Goal: Complete application form: Complete application form

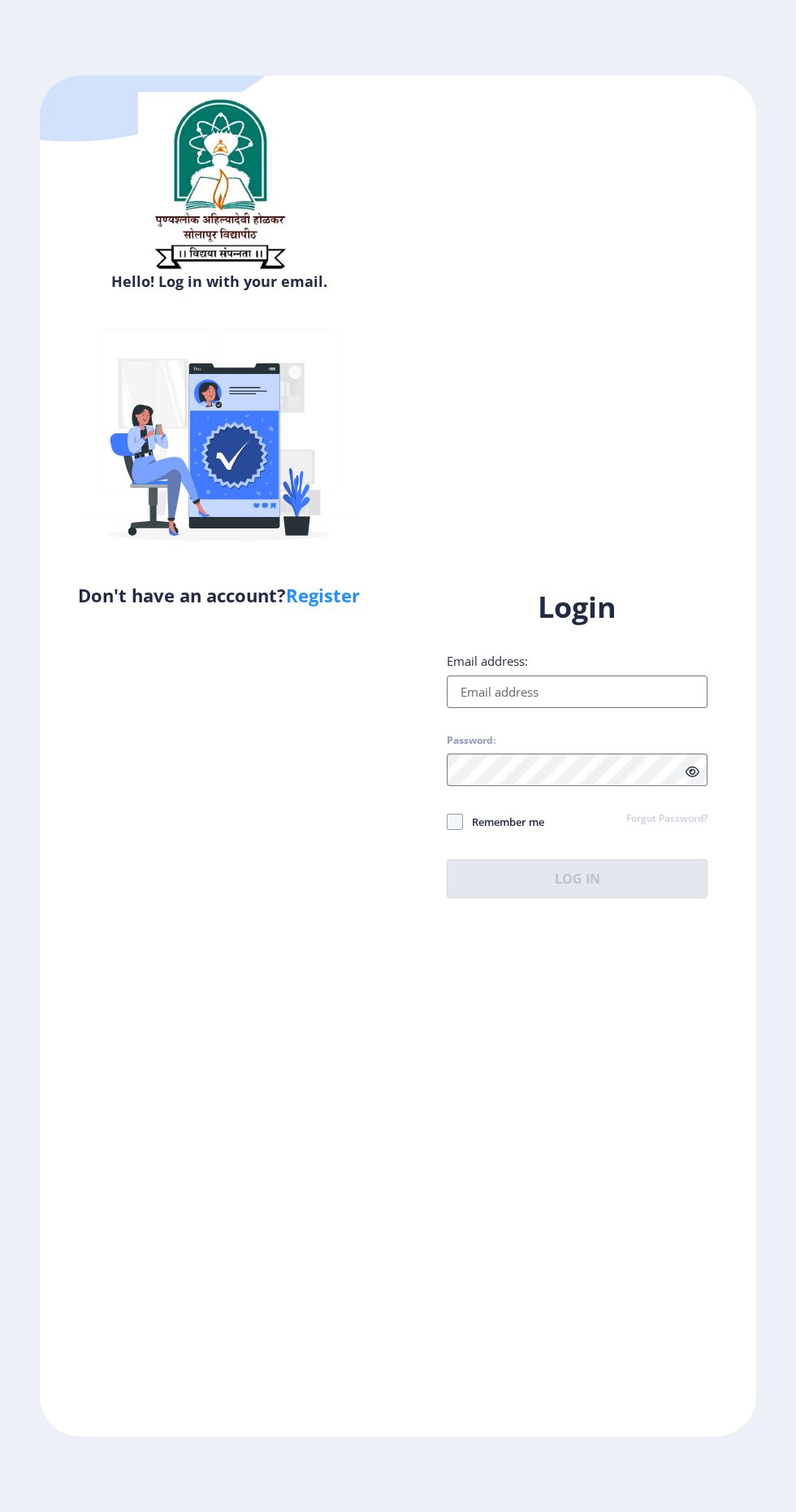
click at [520, 708] on input "Email address:" at bounding box center [577, 692] width 261 height 33
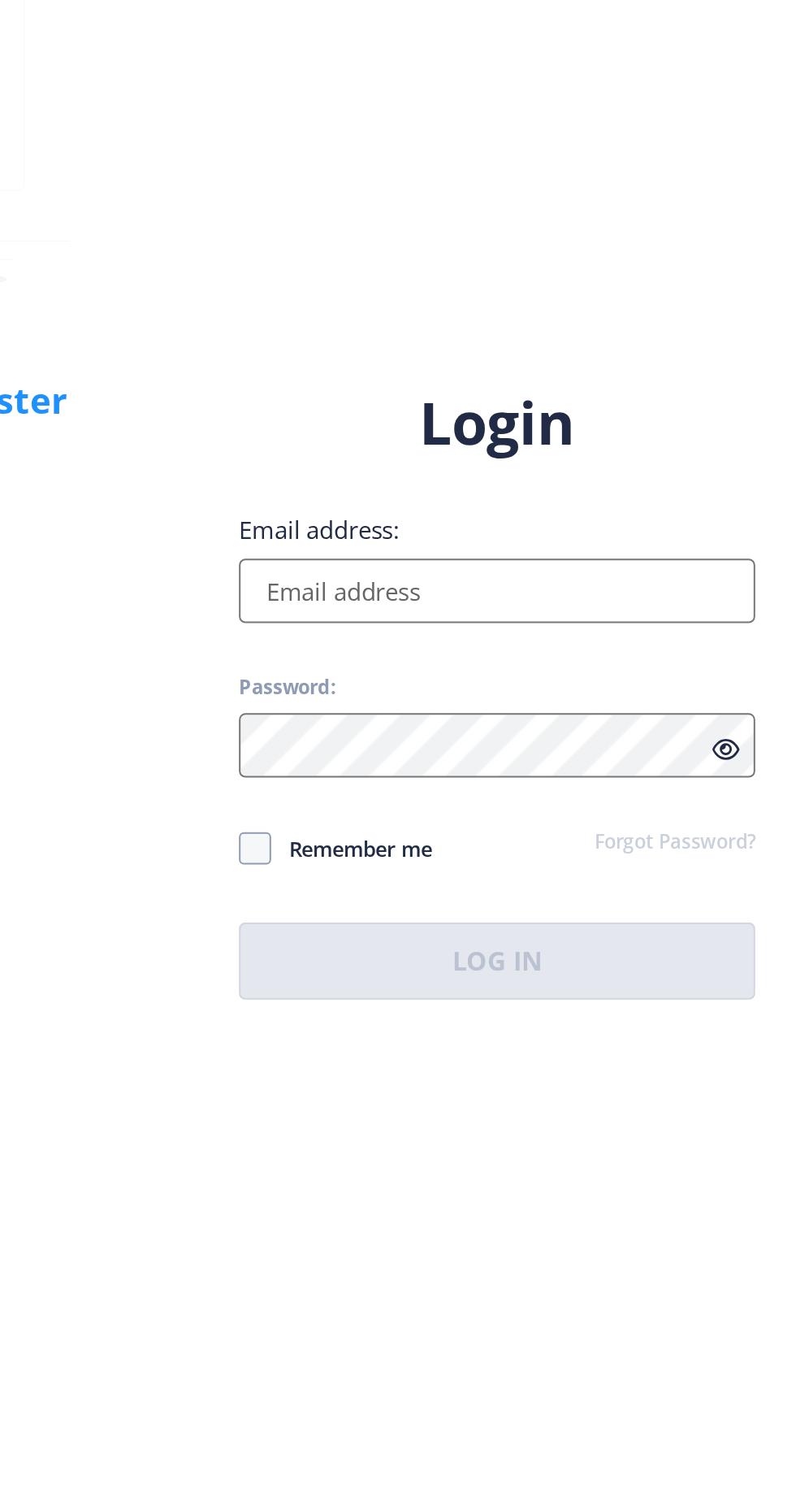
type input "[EMAIL_ADDRESS][DOMAIN_NAME]"
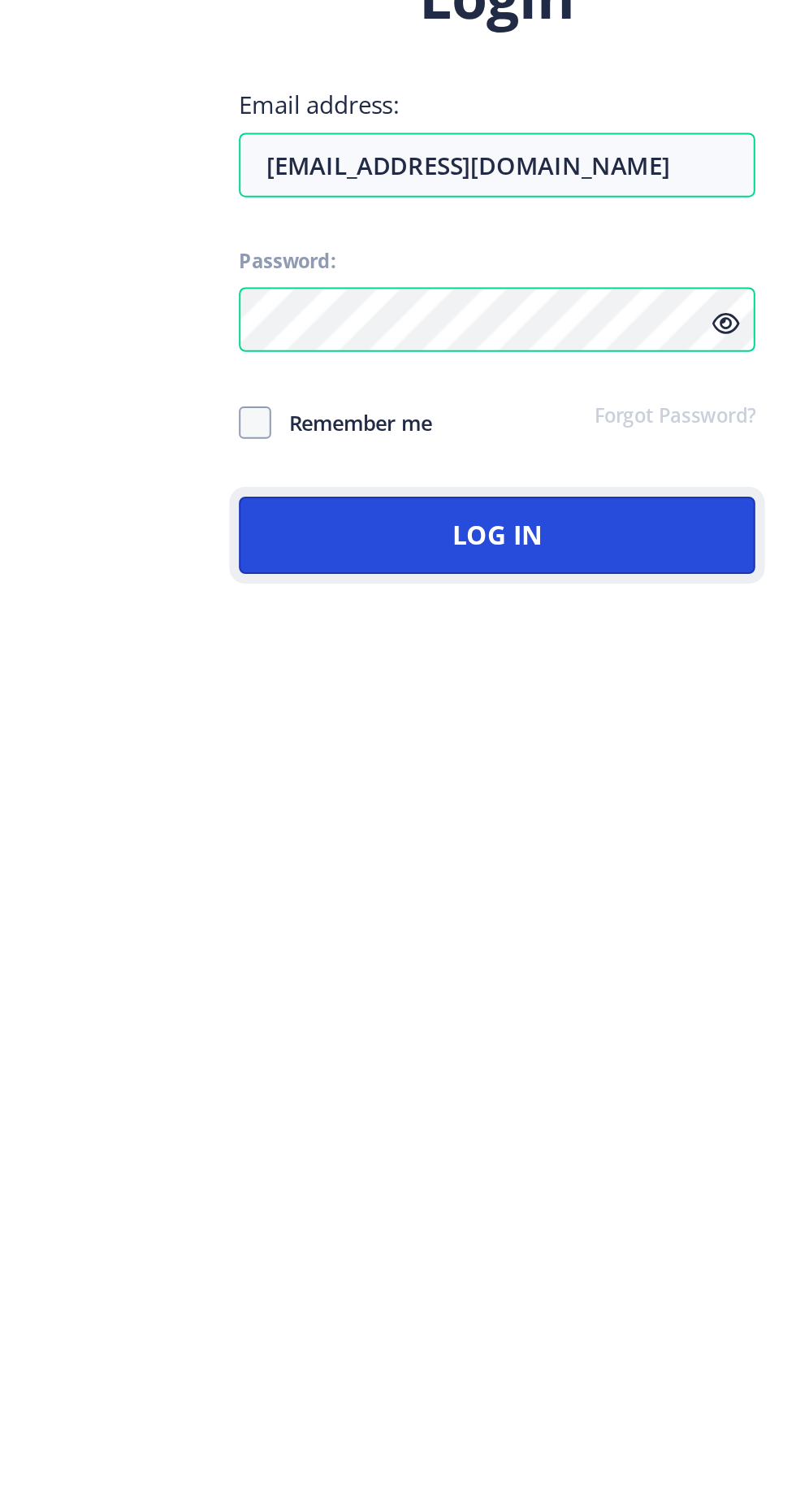
click at [638, 898] on button "Log In" at bounding box center [577, 878] width 261 height 39
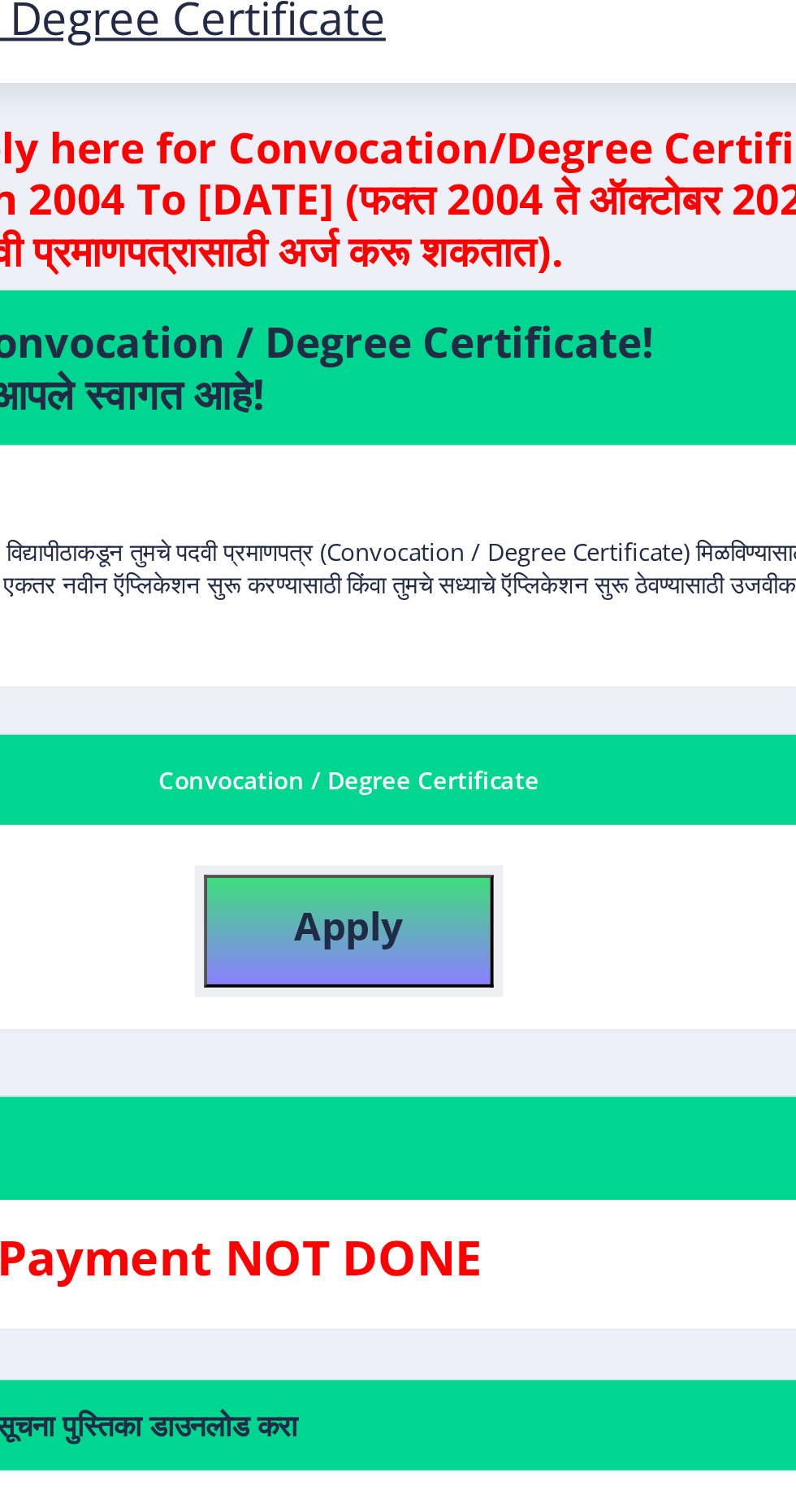
click at [452, 493] on button "Apply" at bounding box center [420, 490] width 147 height 57
select select
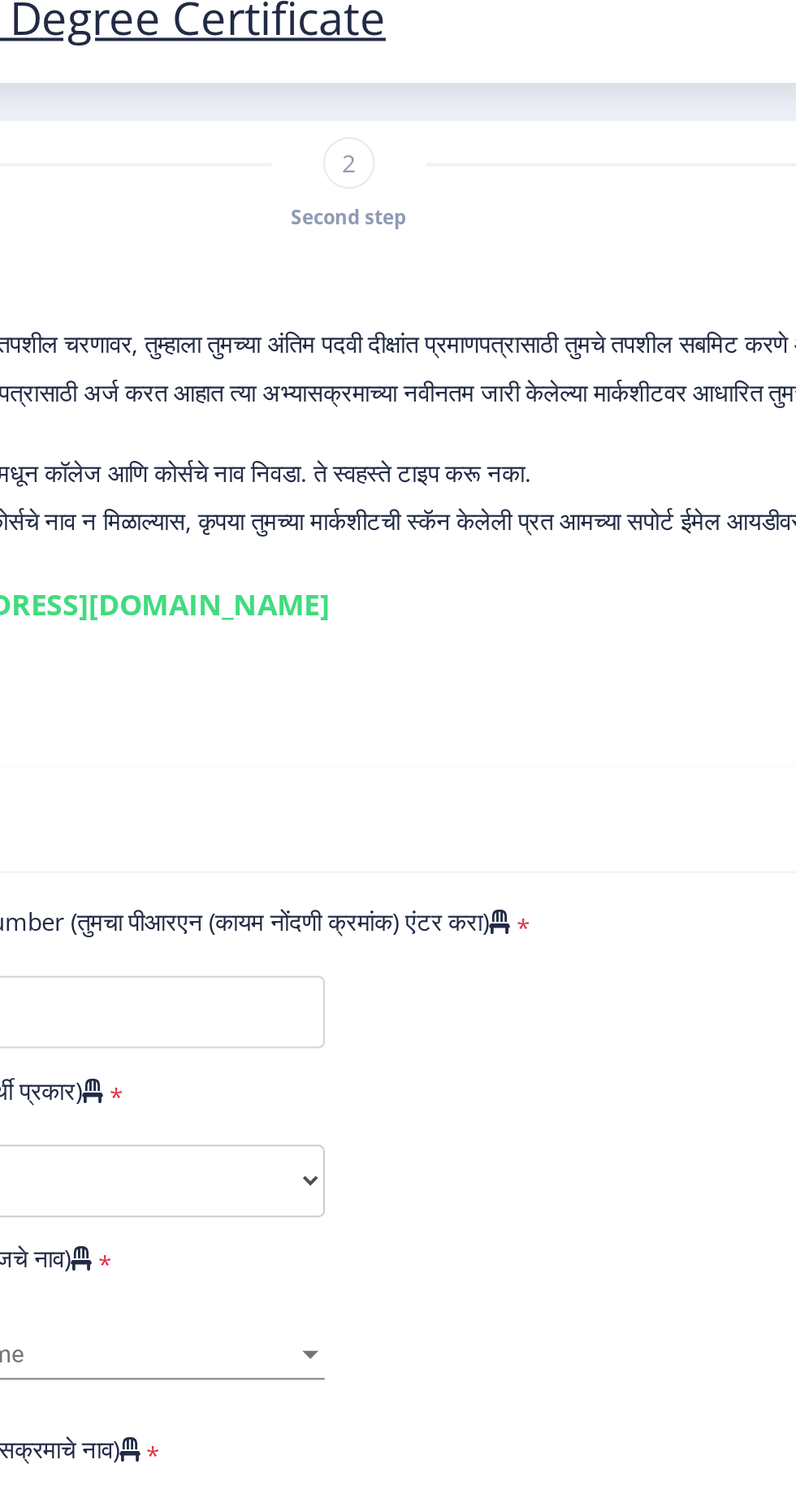
type input "2013032500208631"
select select "External"
select select "2017"
select select "March"
select select "Grade B"
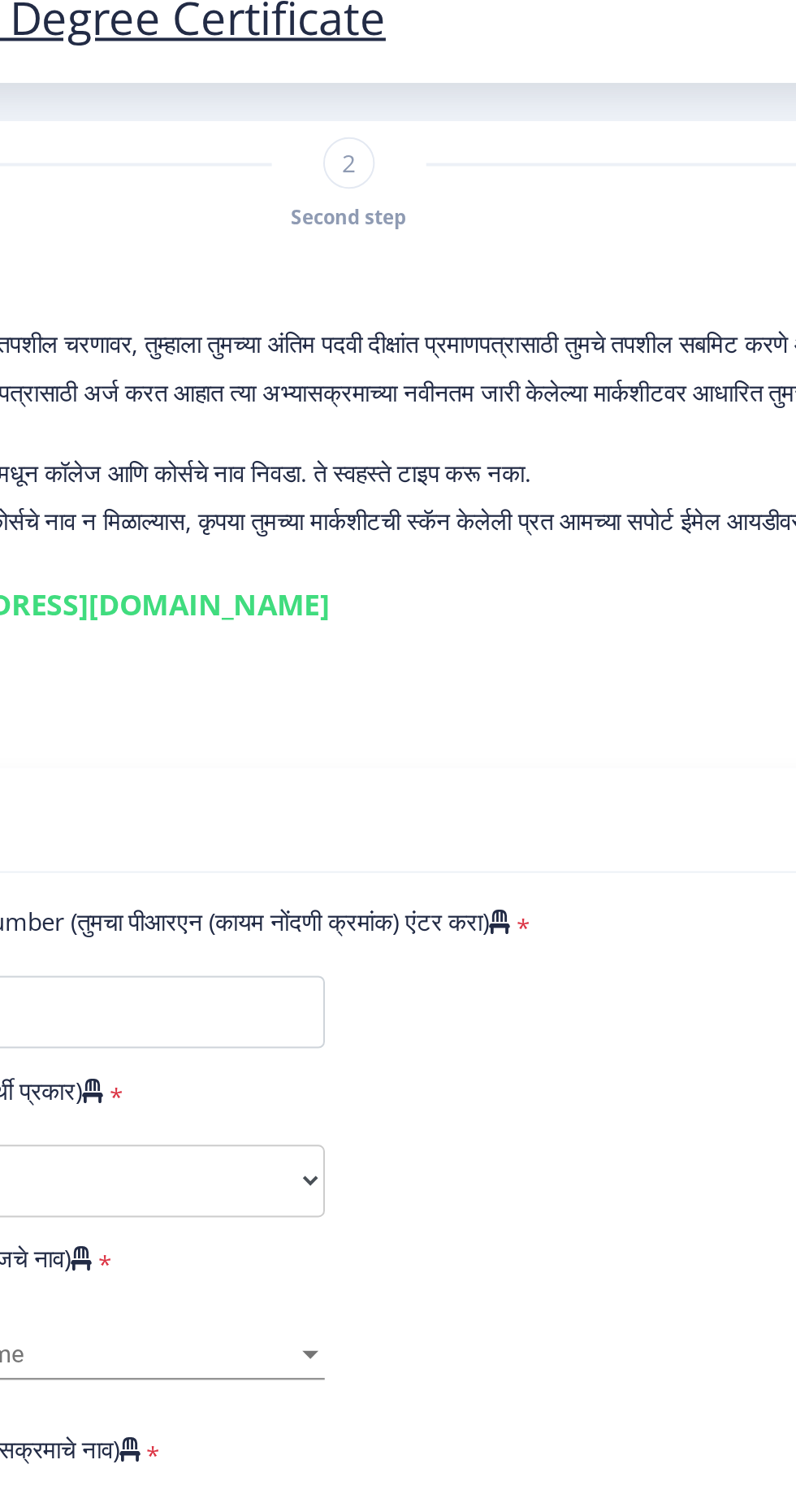
type input "195739"
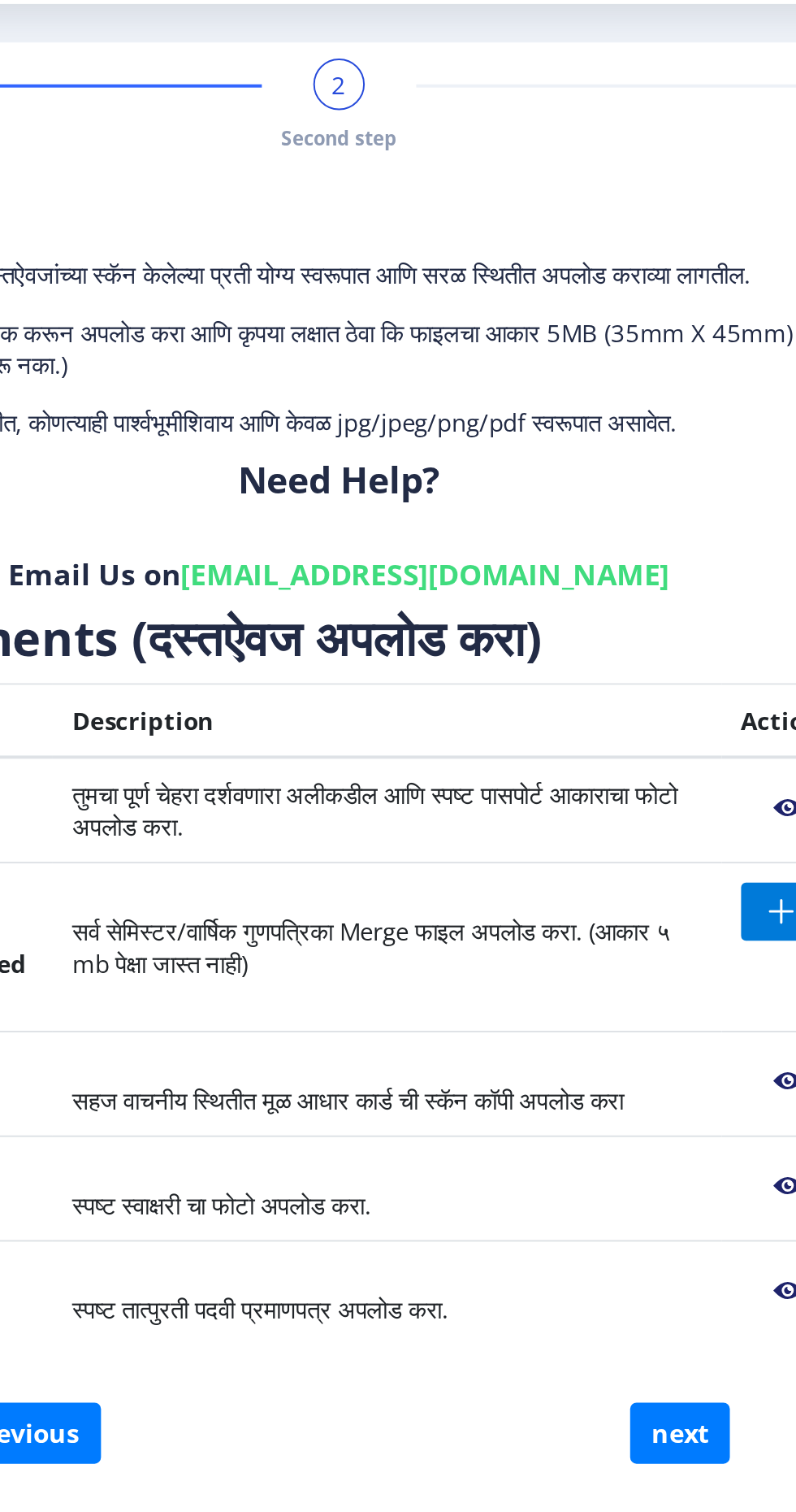
click at [389, 531] on span "सर्व सेमिस्टर/वार्षिक गुणपत्रिका Merge फाइल अपलोड करा. (आकार ५ mb पेक्षा जास्त …" at bounding box center [437, 538] width 302 height 33
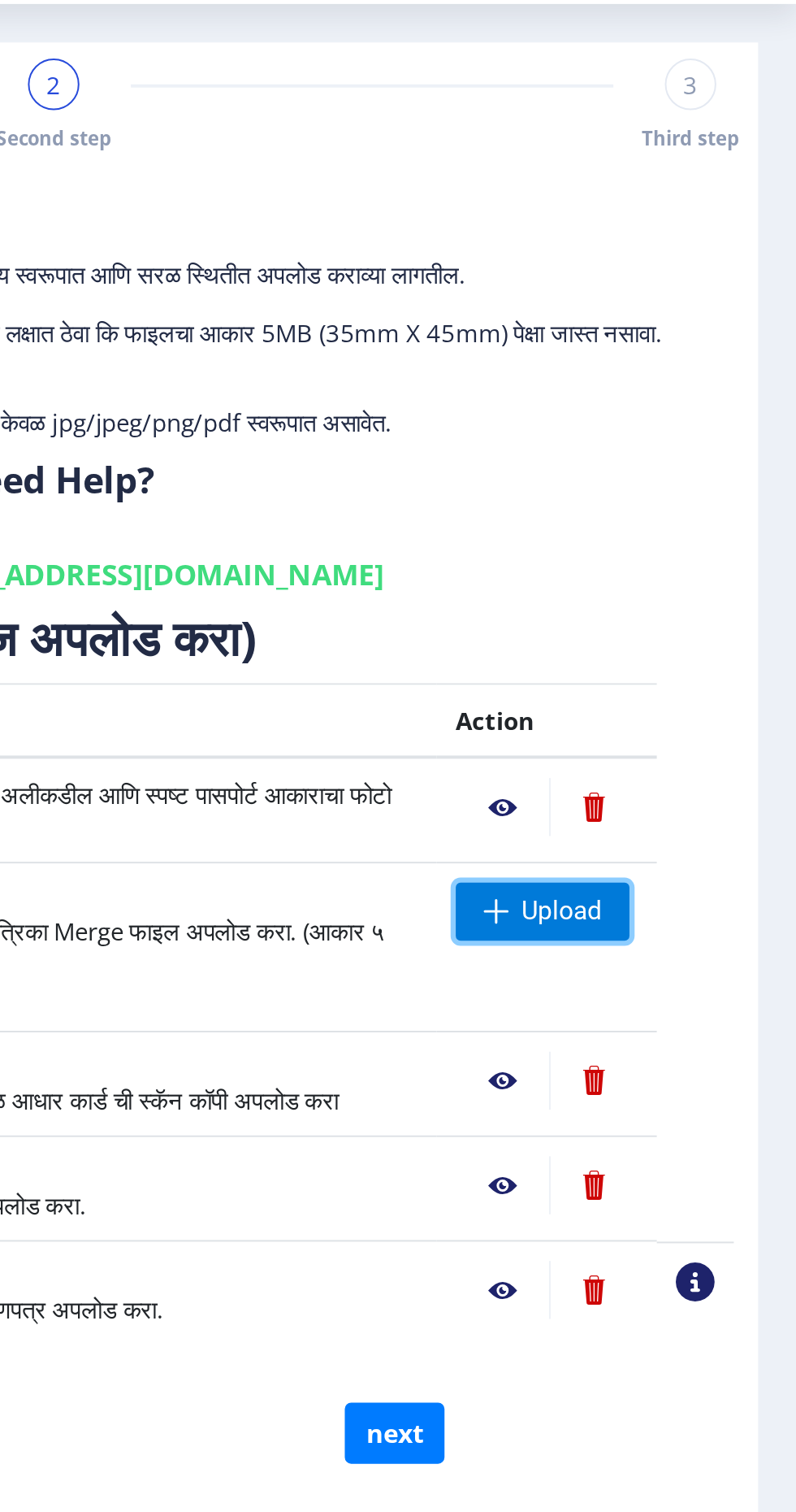
click at [678, 517] on span "Upload" at bounding box center [677, 520] width 40 height 16
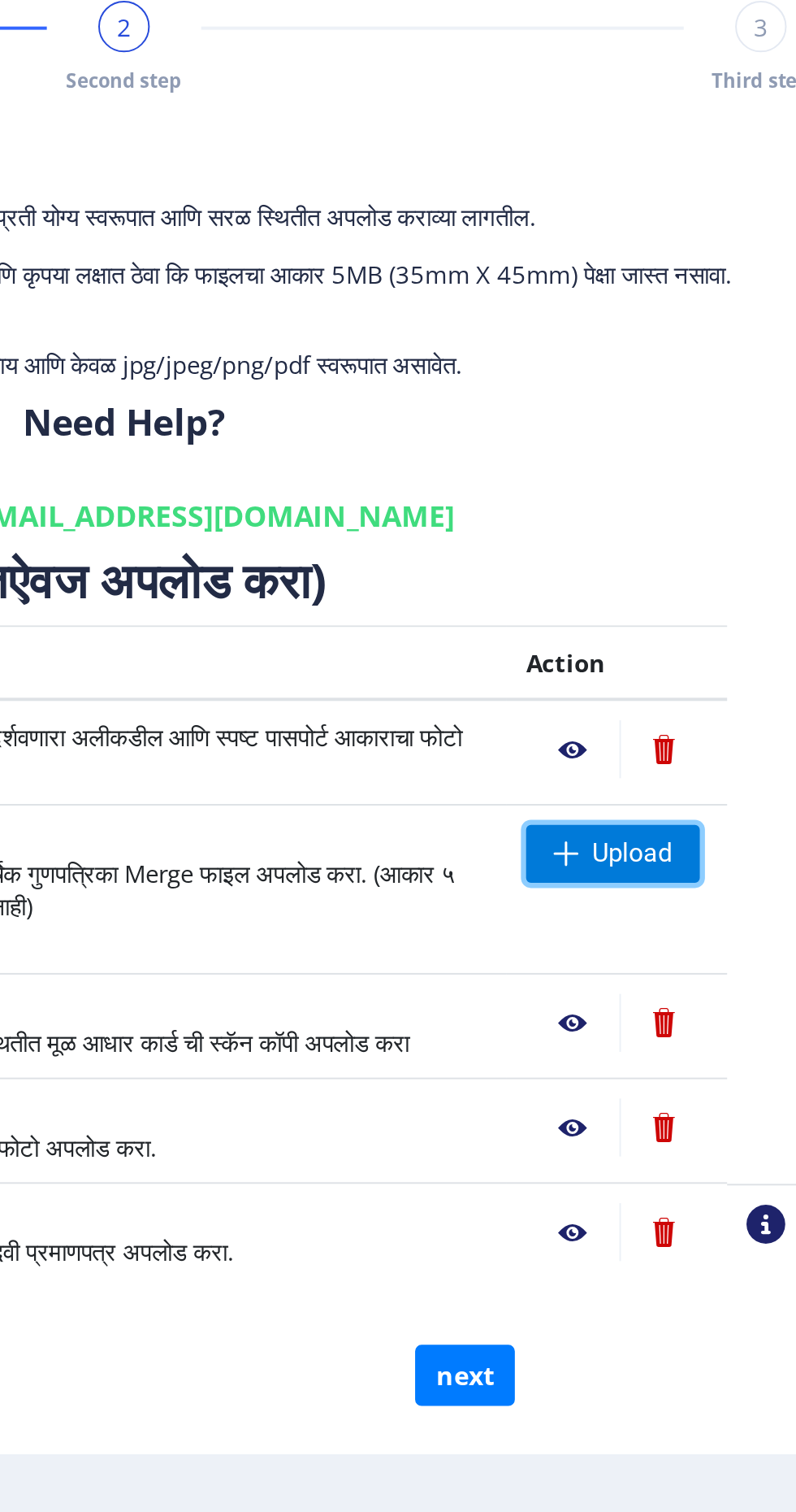
click at [677, 513] on span "Upload" at bounding box center [677, 520] width 40 height 16
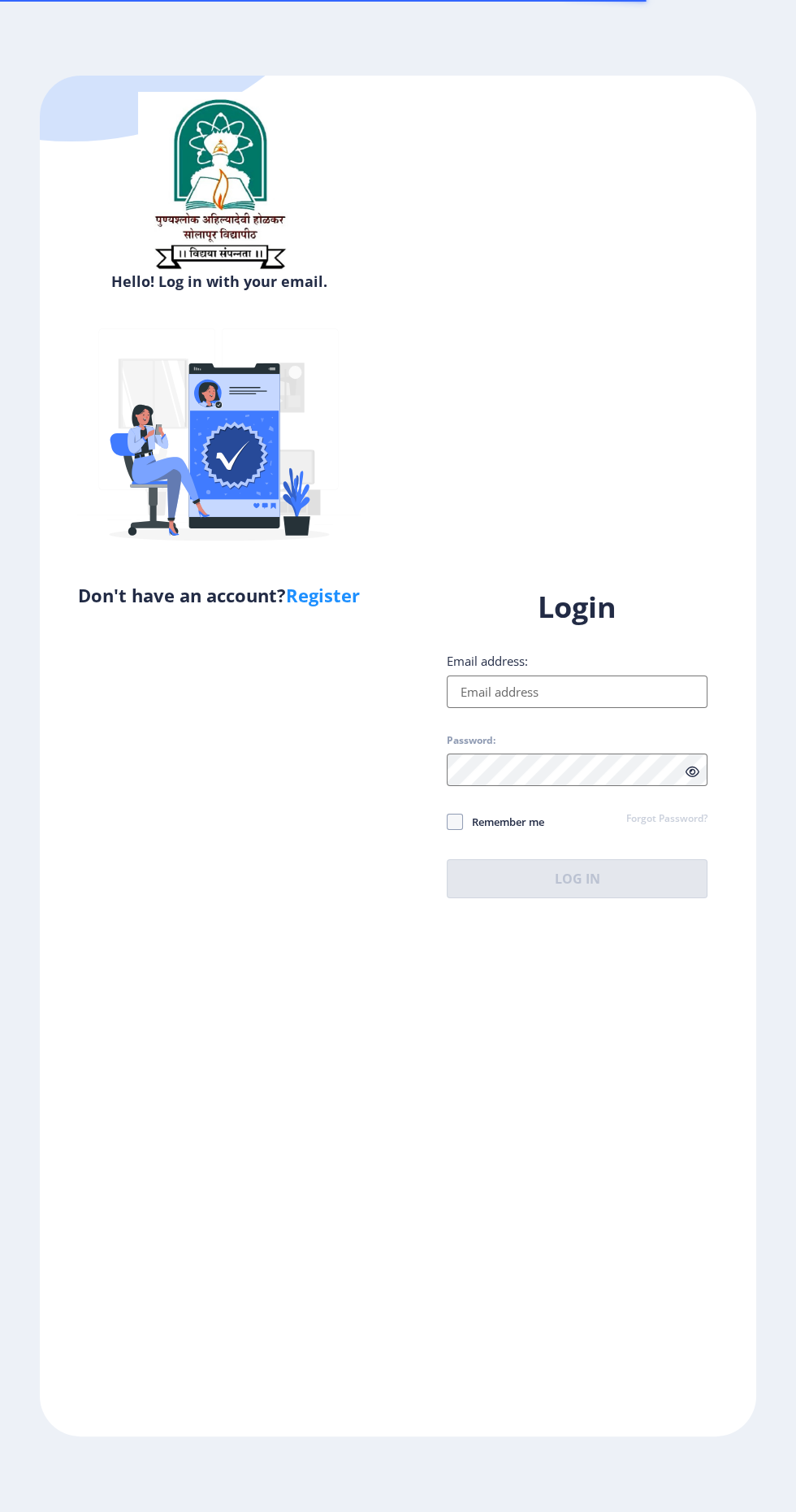
click at [520, 708] on input "Email address:" at bounding box center [577, 692] width 261 height 33
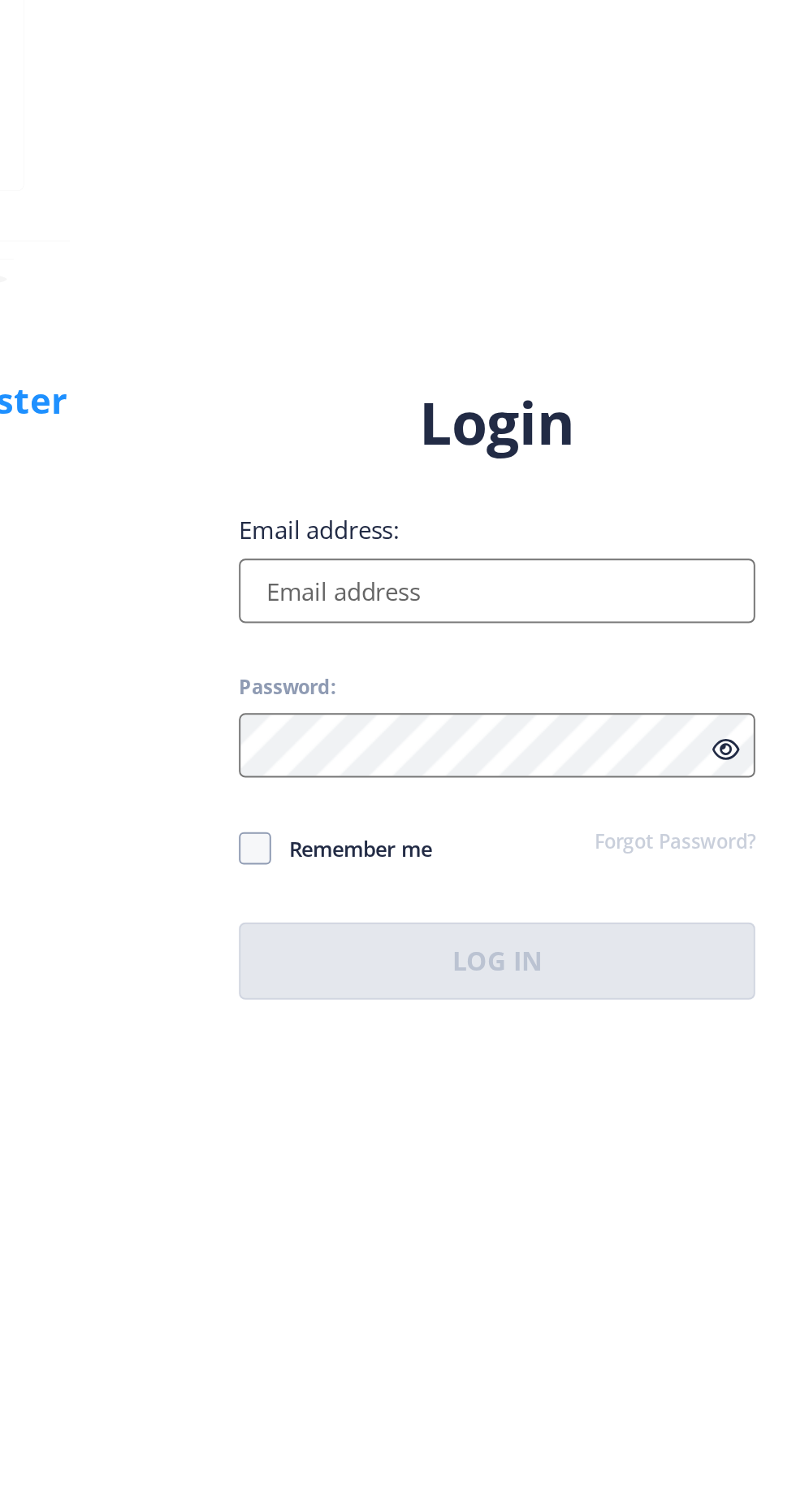
type input "Mogalarchana@5gmail.com"
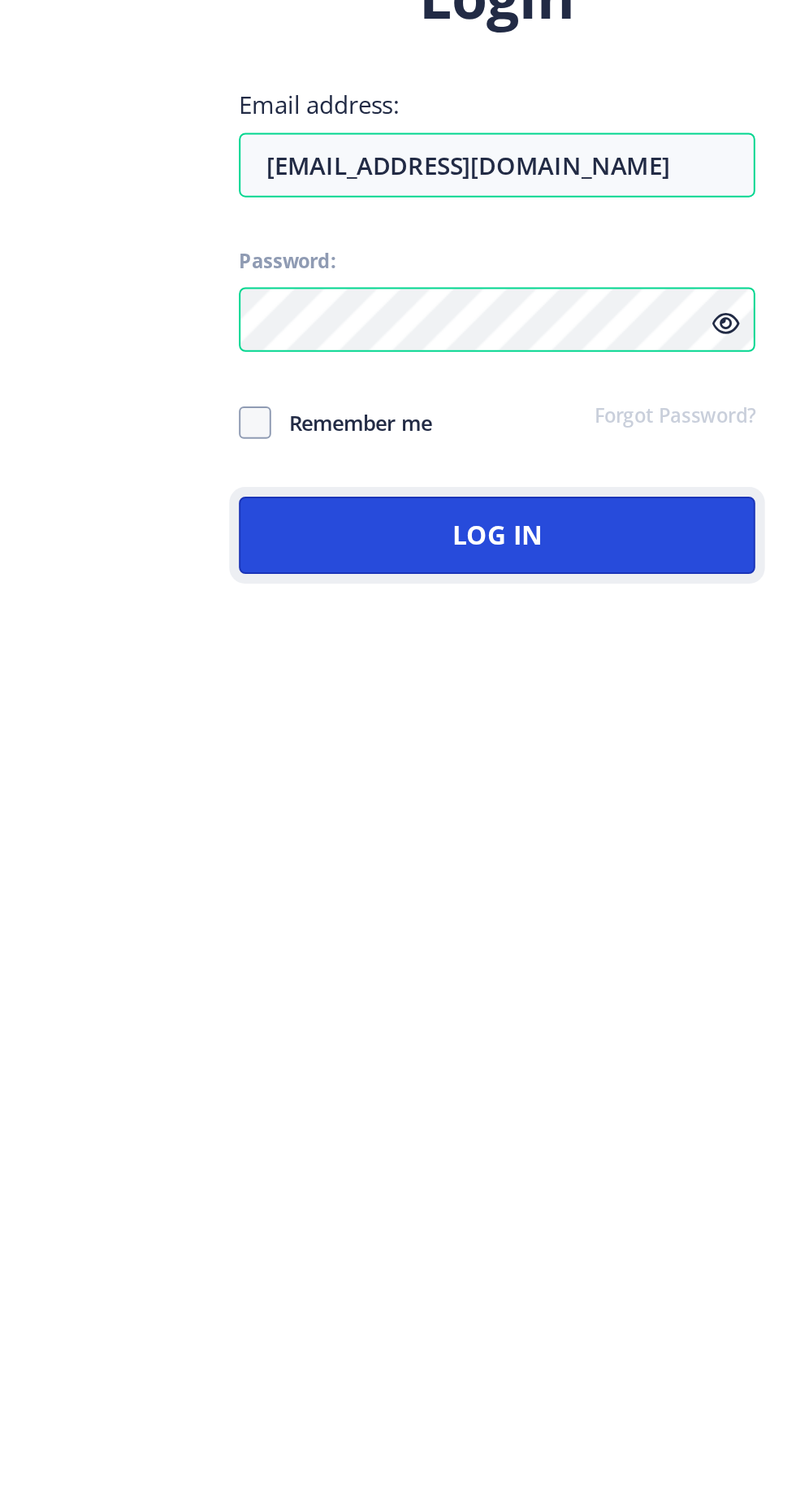
click at [618, 898] on button "Log In" at bounding box center [577, 878] width 261 height 39
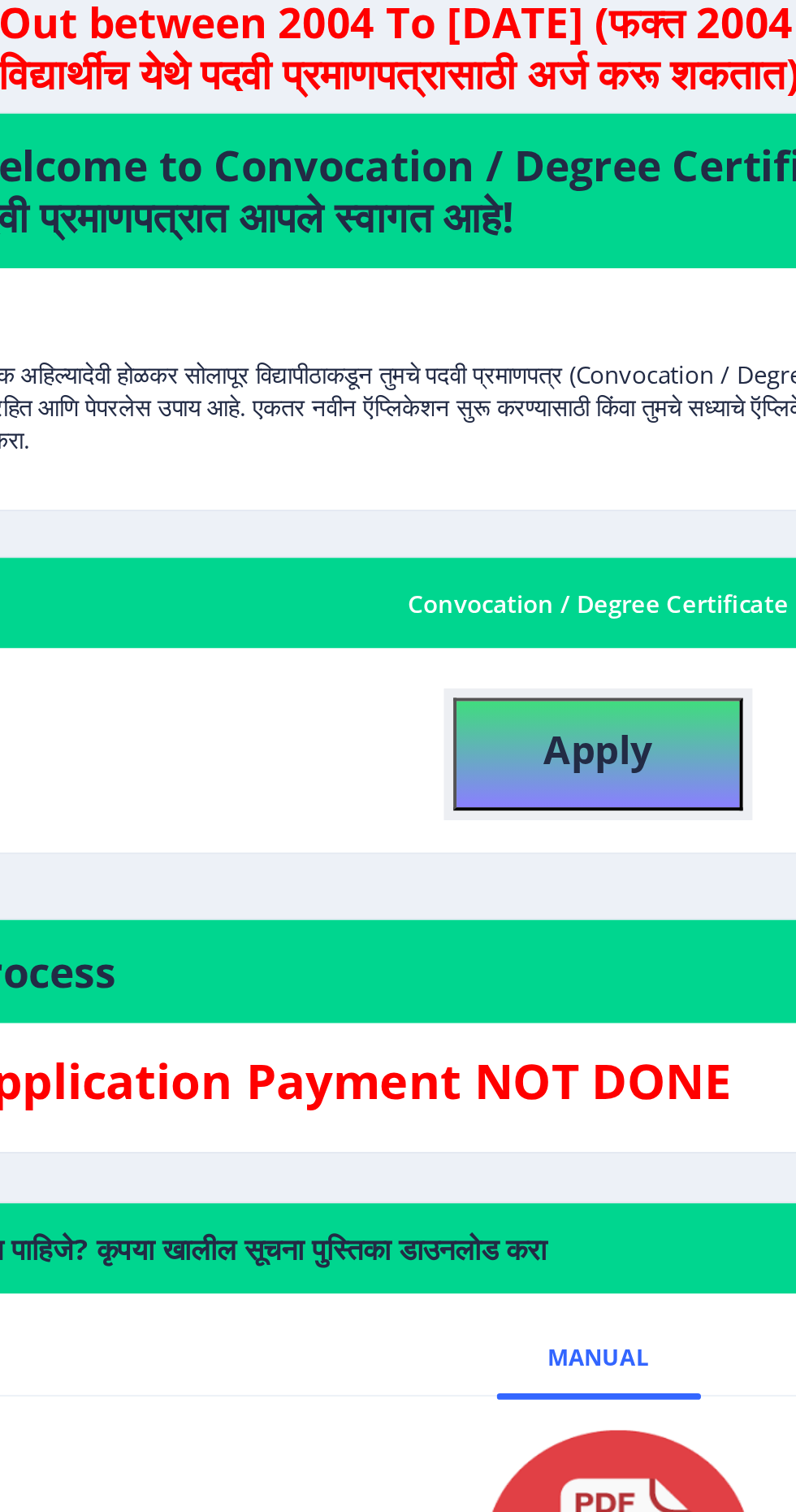
click at [427, 490] on b "Apply" at bounding box center [421, 487] width 55 height 27
select select
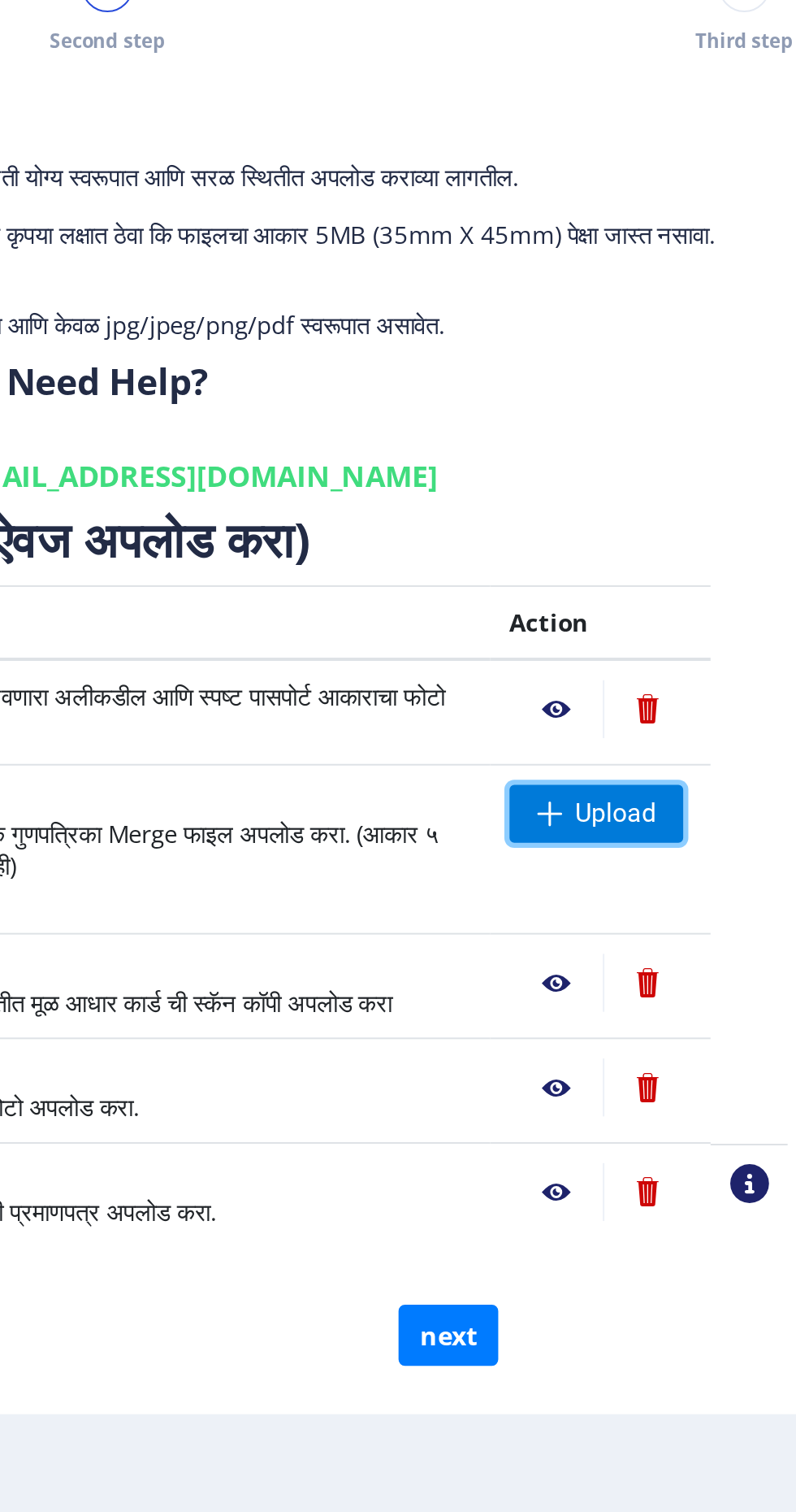
click at [677, 517] on span "Upload" at bounding box center [677, 520] width 40 height 16
click at [684, 515] on span "Upload" at bounding box center [677, 520] width 40 height 16
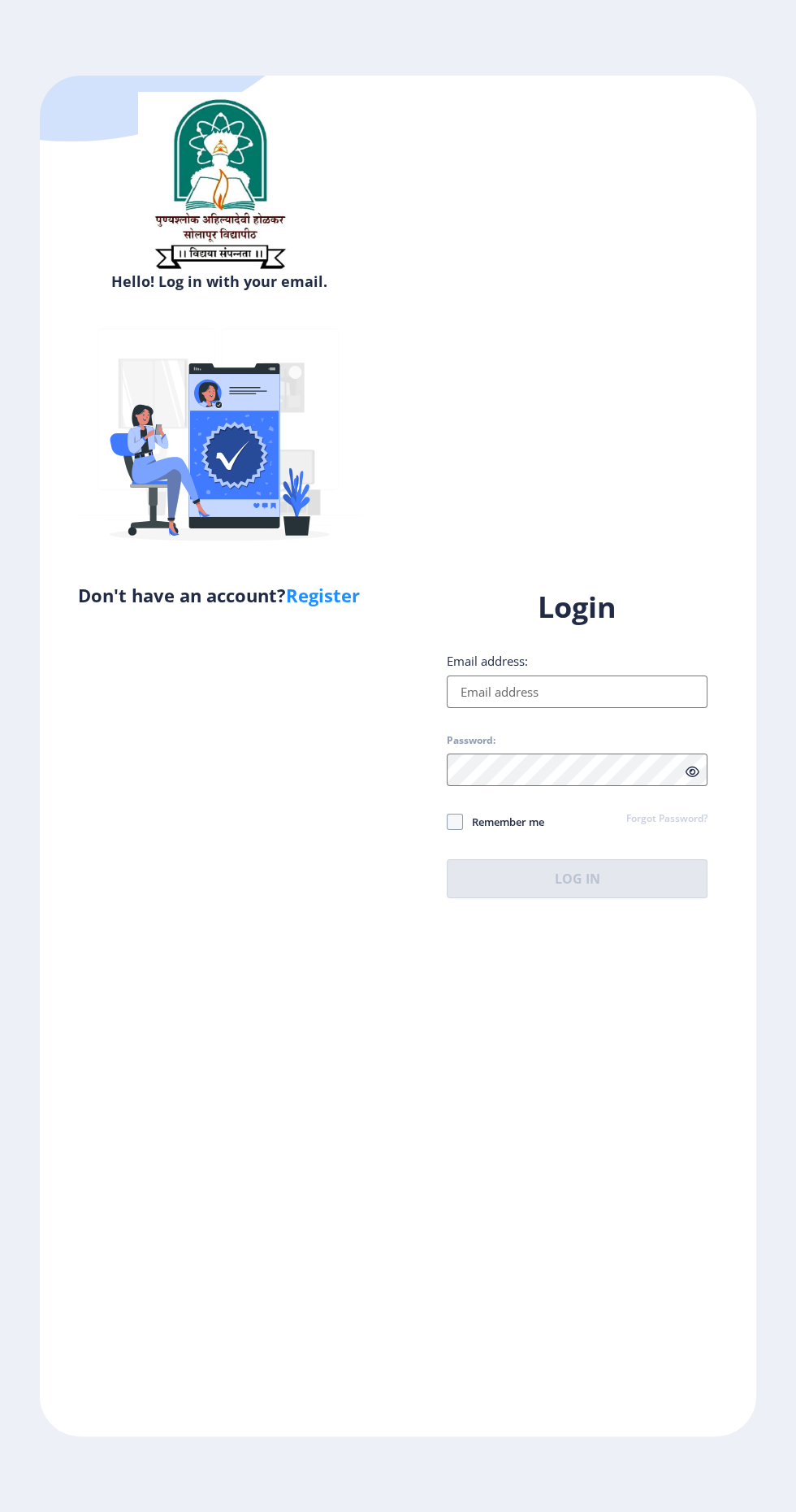
click at [520, 708] on input "Email address:" at bounding box center [577, 692] width 261 height 33
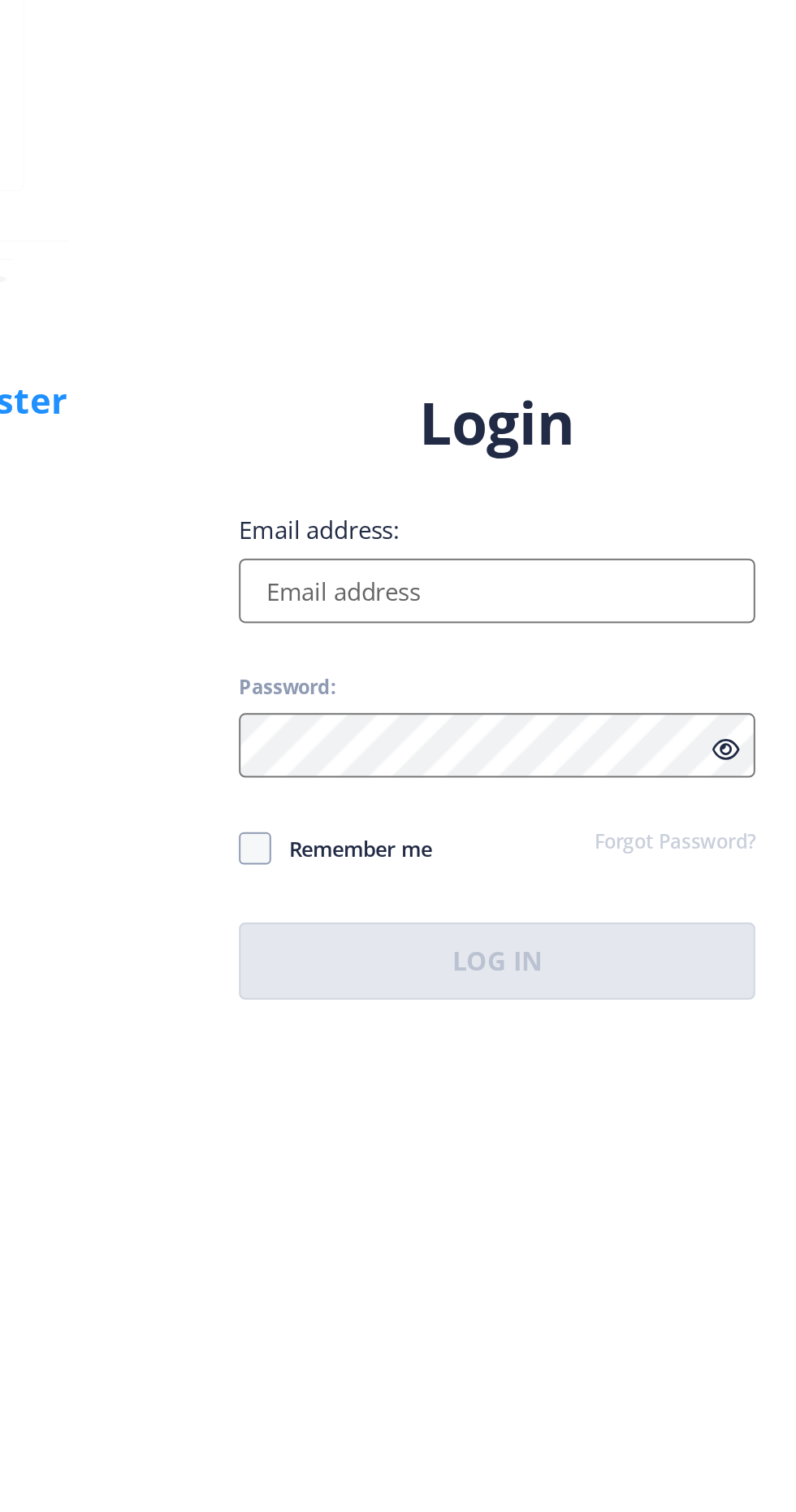
type input "[EMAIL_ADDRESS][DOMAIN_NAME]"
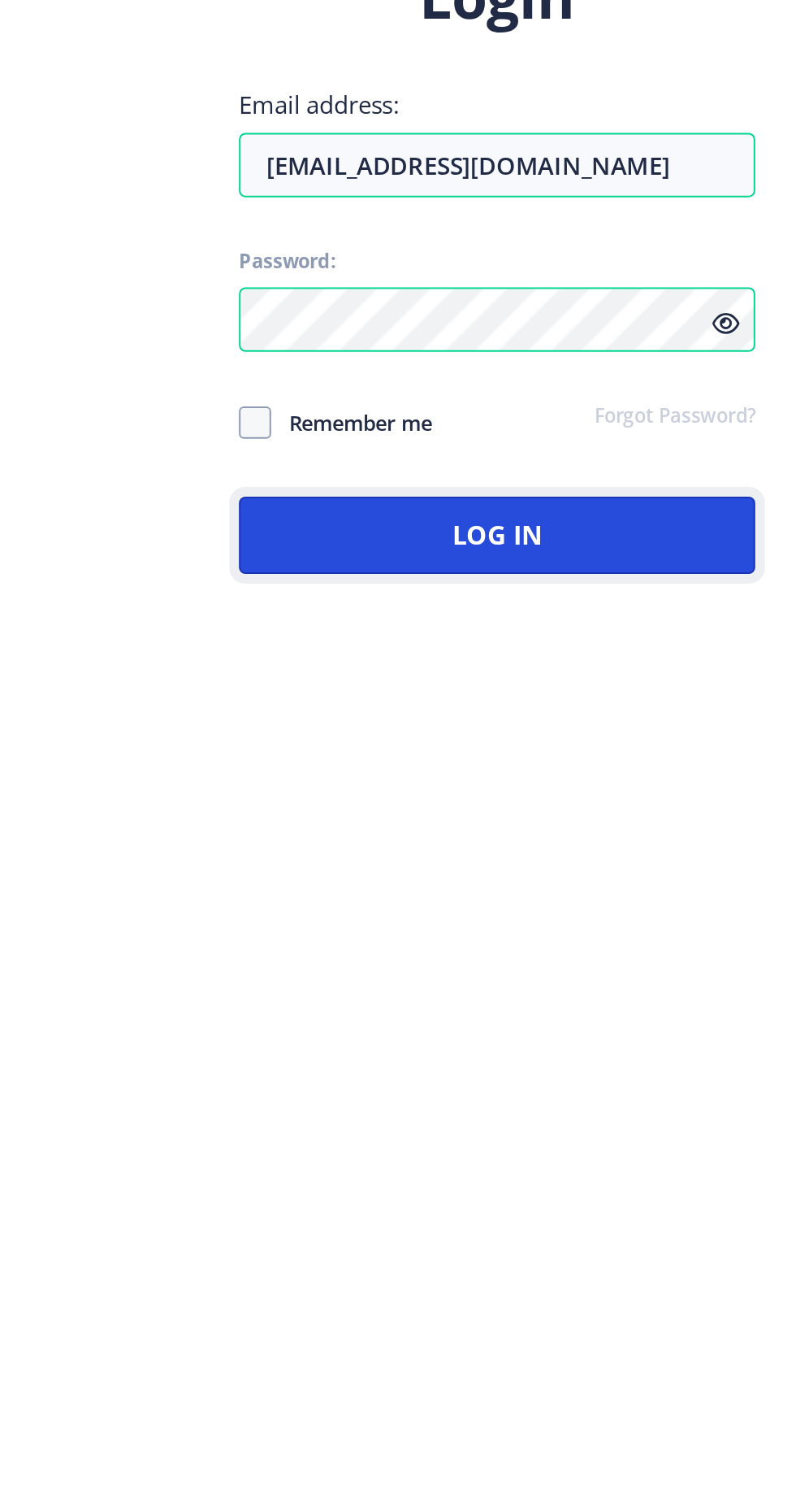
click at [610, 898] on button "Log In" at bounding box center [577, 878] width 261 height 39
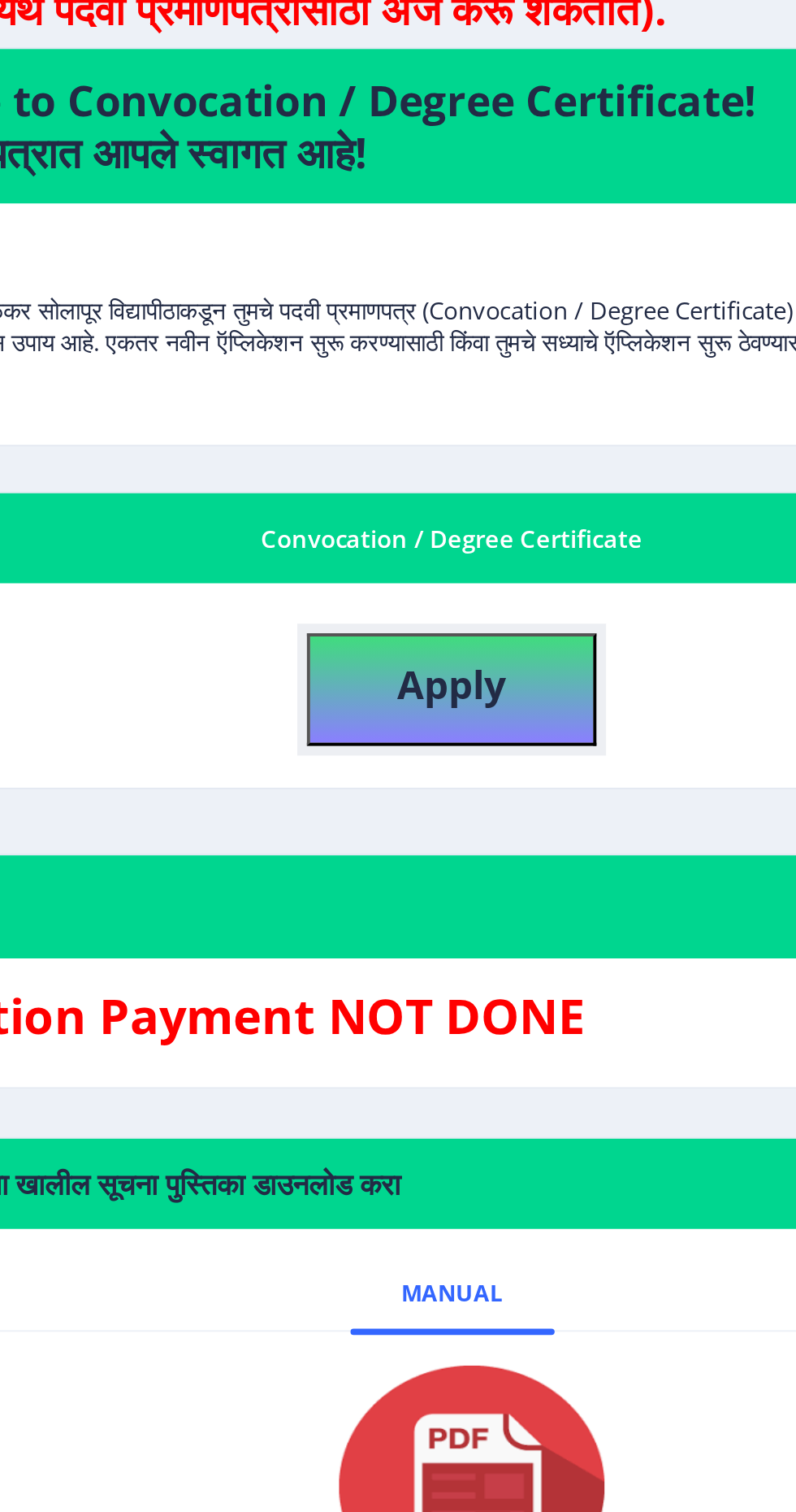
click at [444, 482] on b "Apply" at bounding box center [421, 487] width 55 height 27
select select
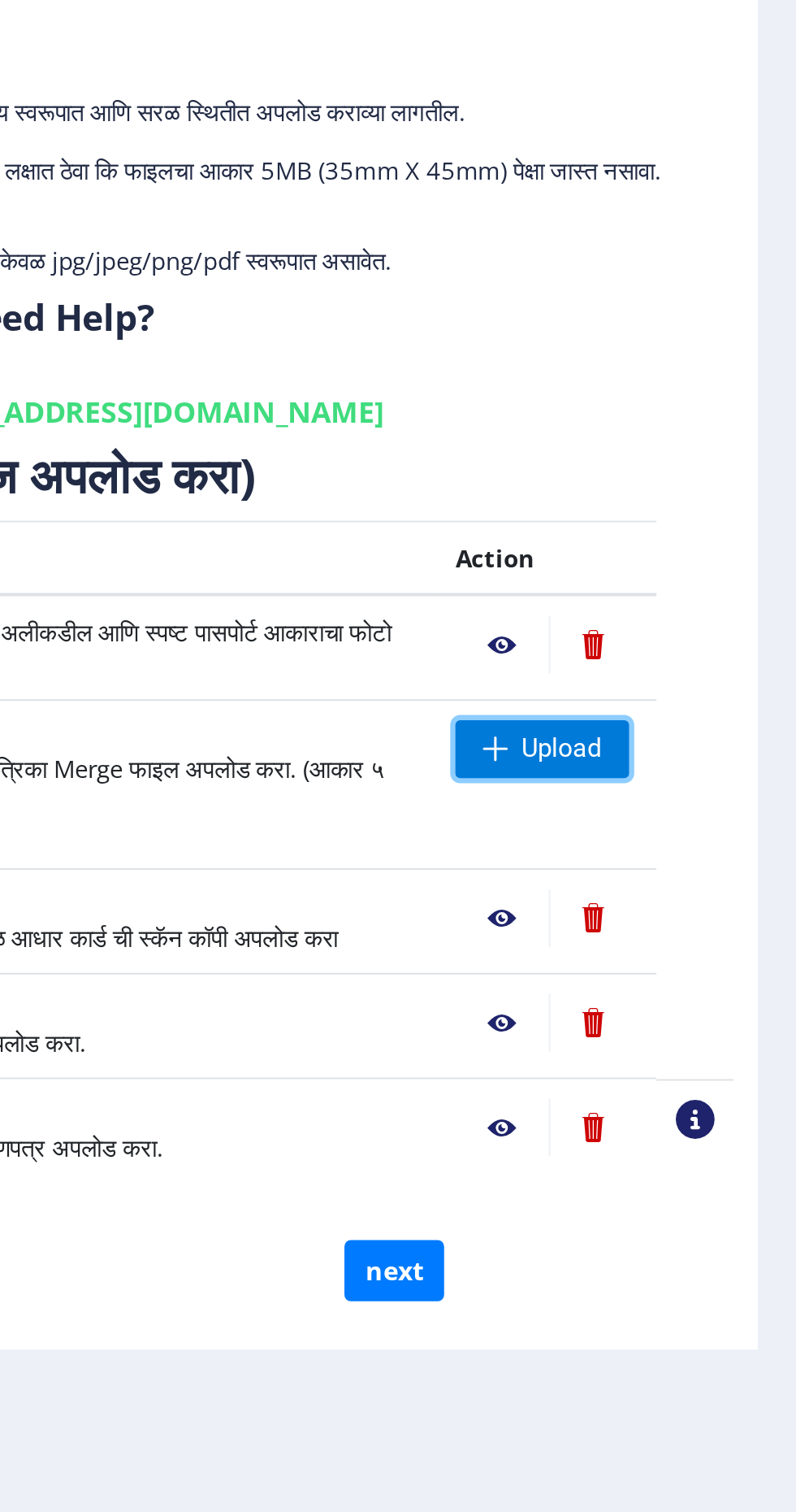
click at [673, 518] on span "Upload" at bounding box center [677, 520] width 40 height 16
click at [677, 517] on span "Upload" at bounding box center [677, 520] width 40 height 16
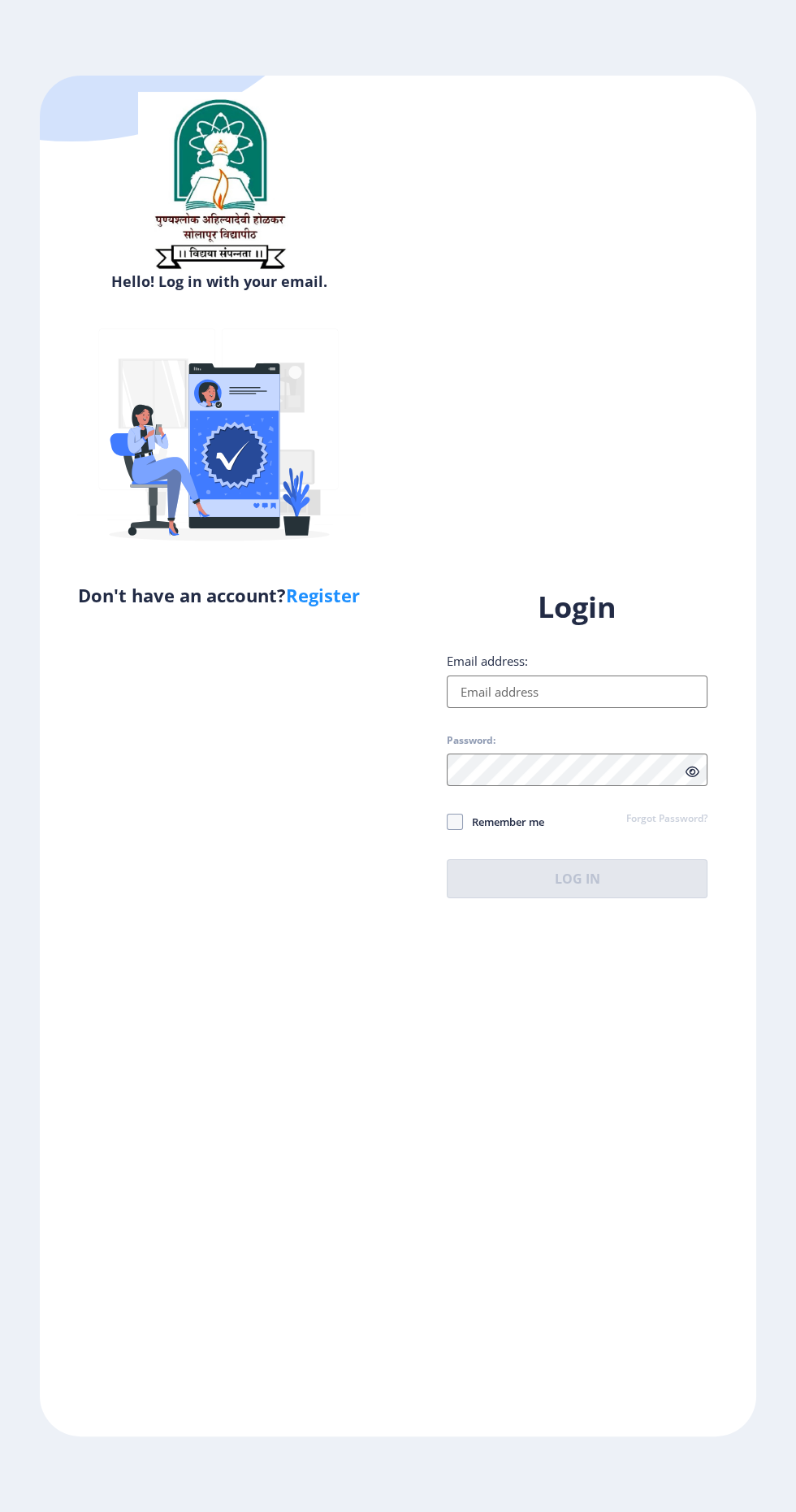
click at [547, 708] on input "Email address:" at bounding box center [577, 692] width 261 height 33
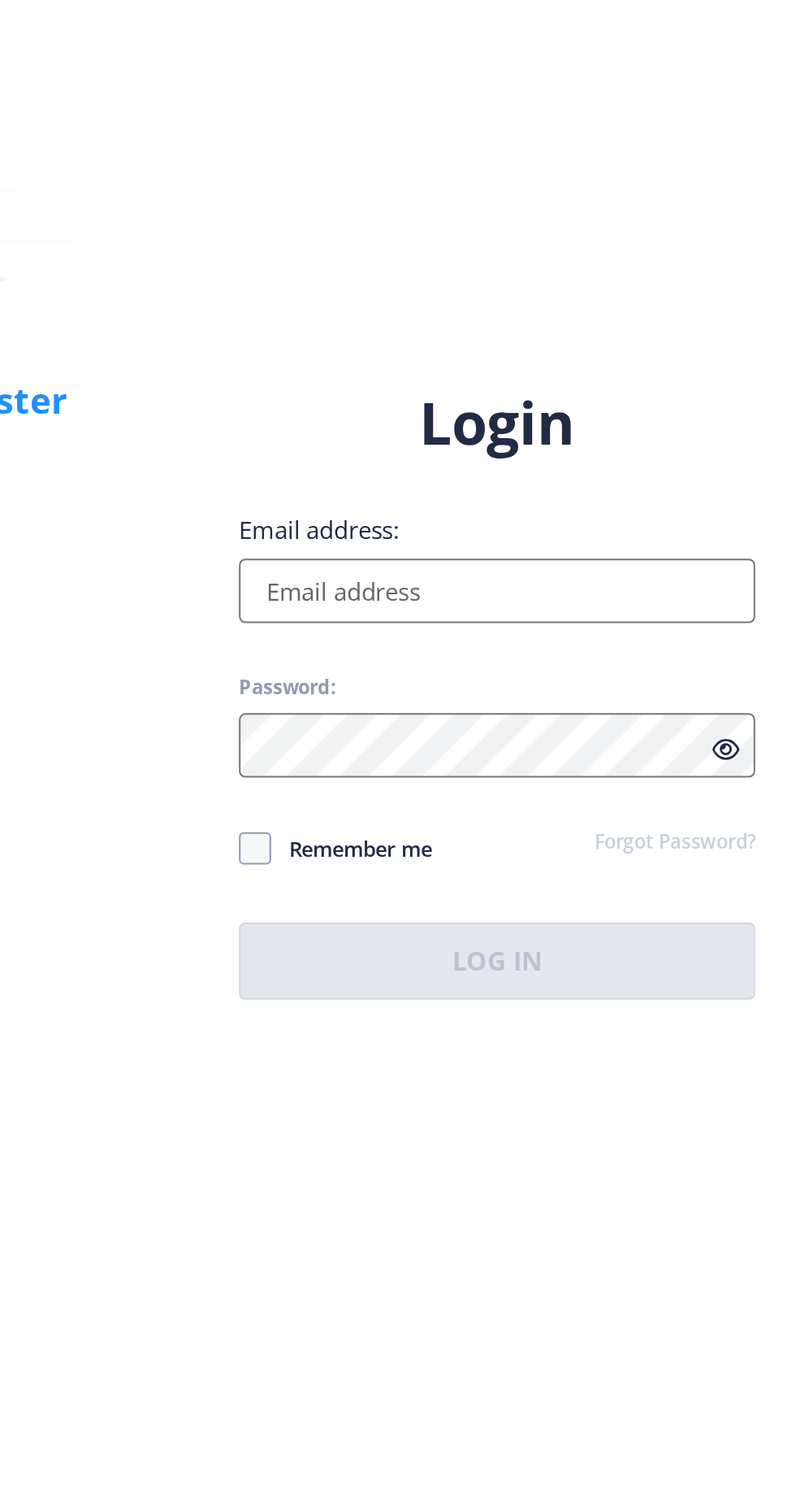
type input "[EMAIL_ADDRESS][DOMAIN_NAME]"
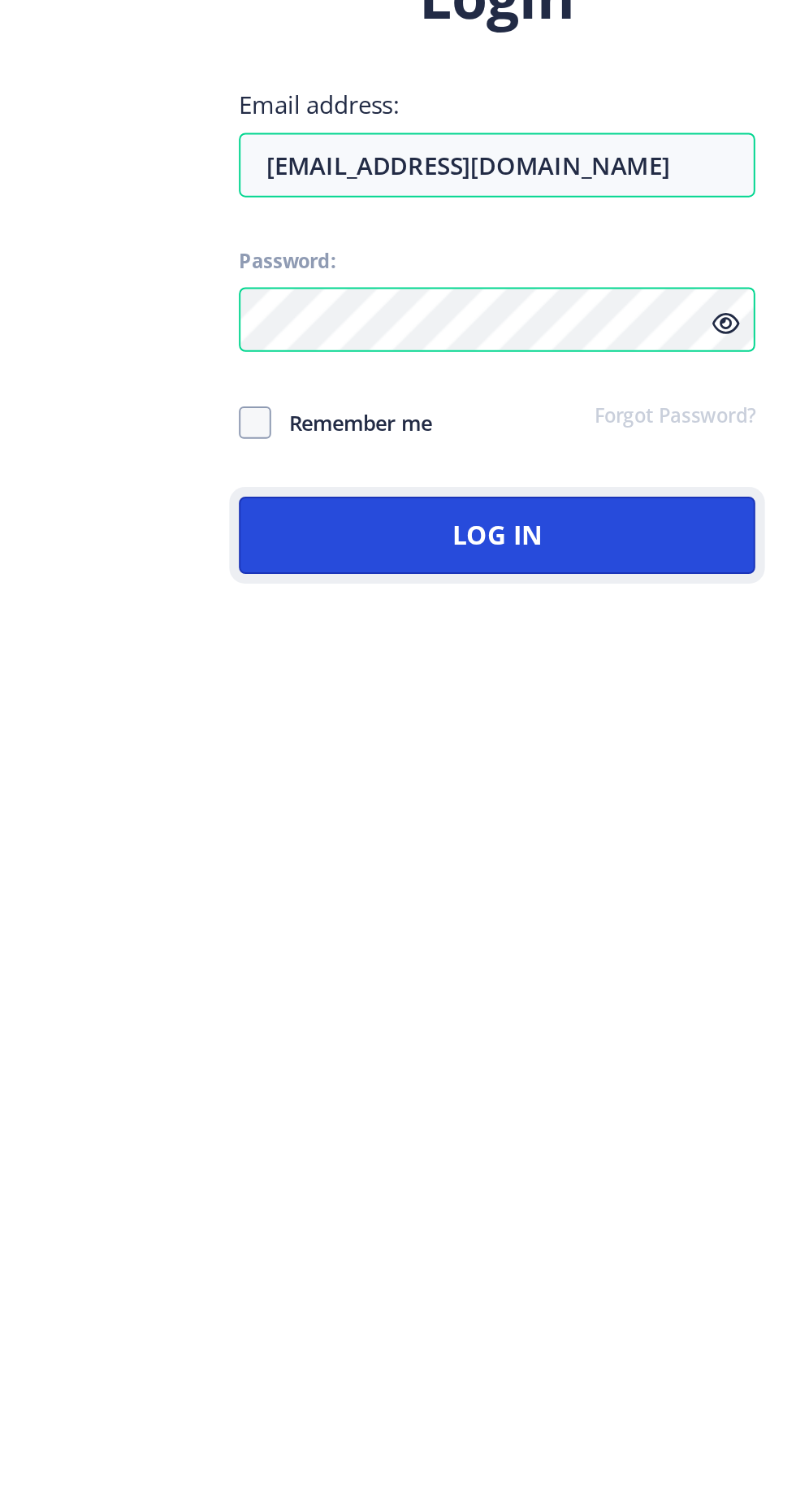
click at [596, 898] on button "Log In" at bounding box center [577, 878] width 261 height 39
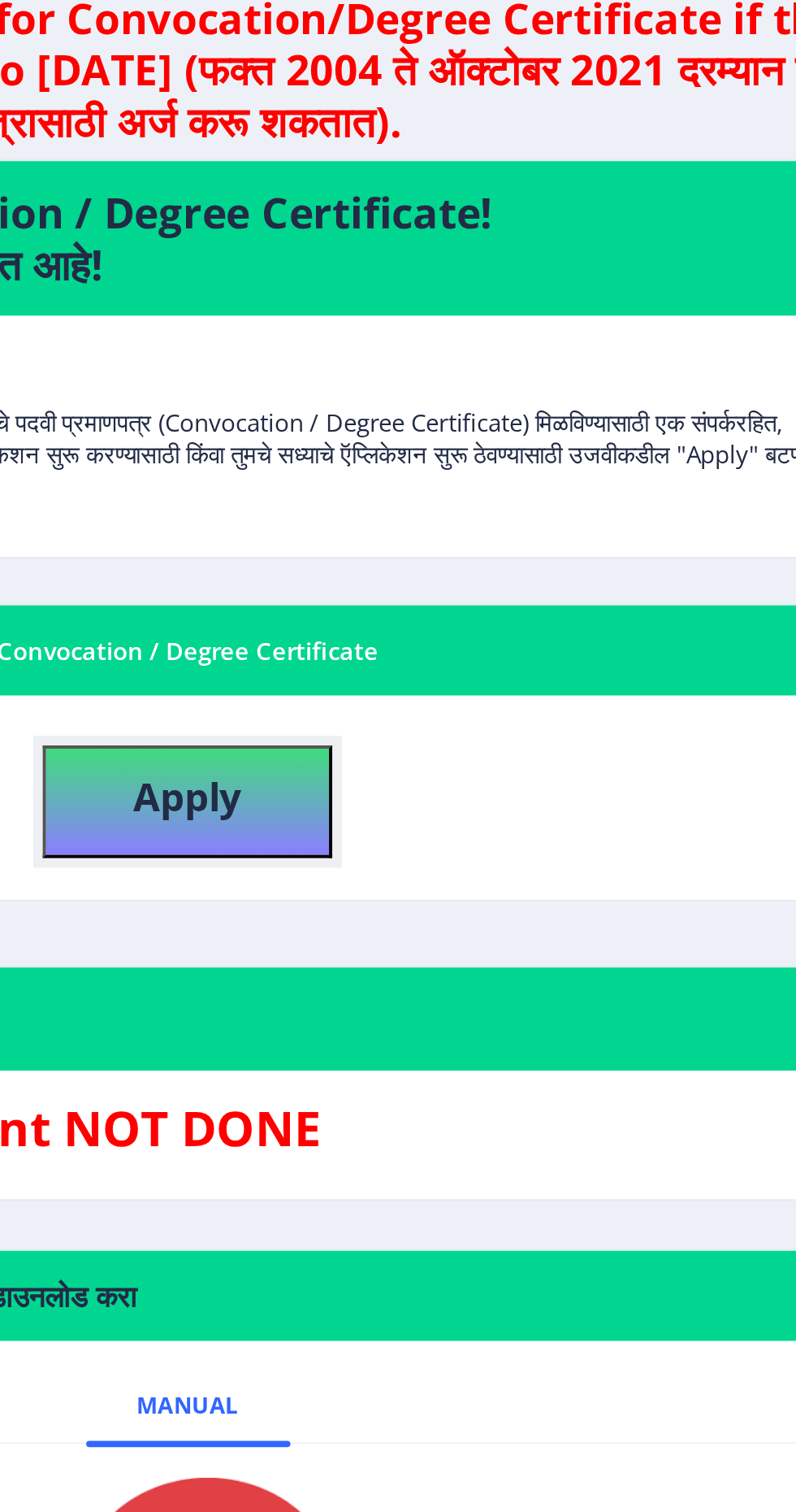
click at [441, 487] on b "Apply" at bounding box center [421, 487] width 55 height 27
select select
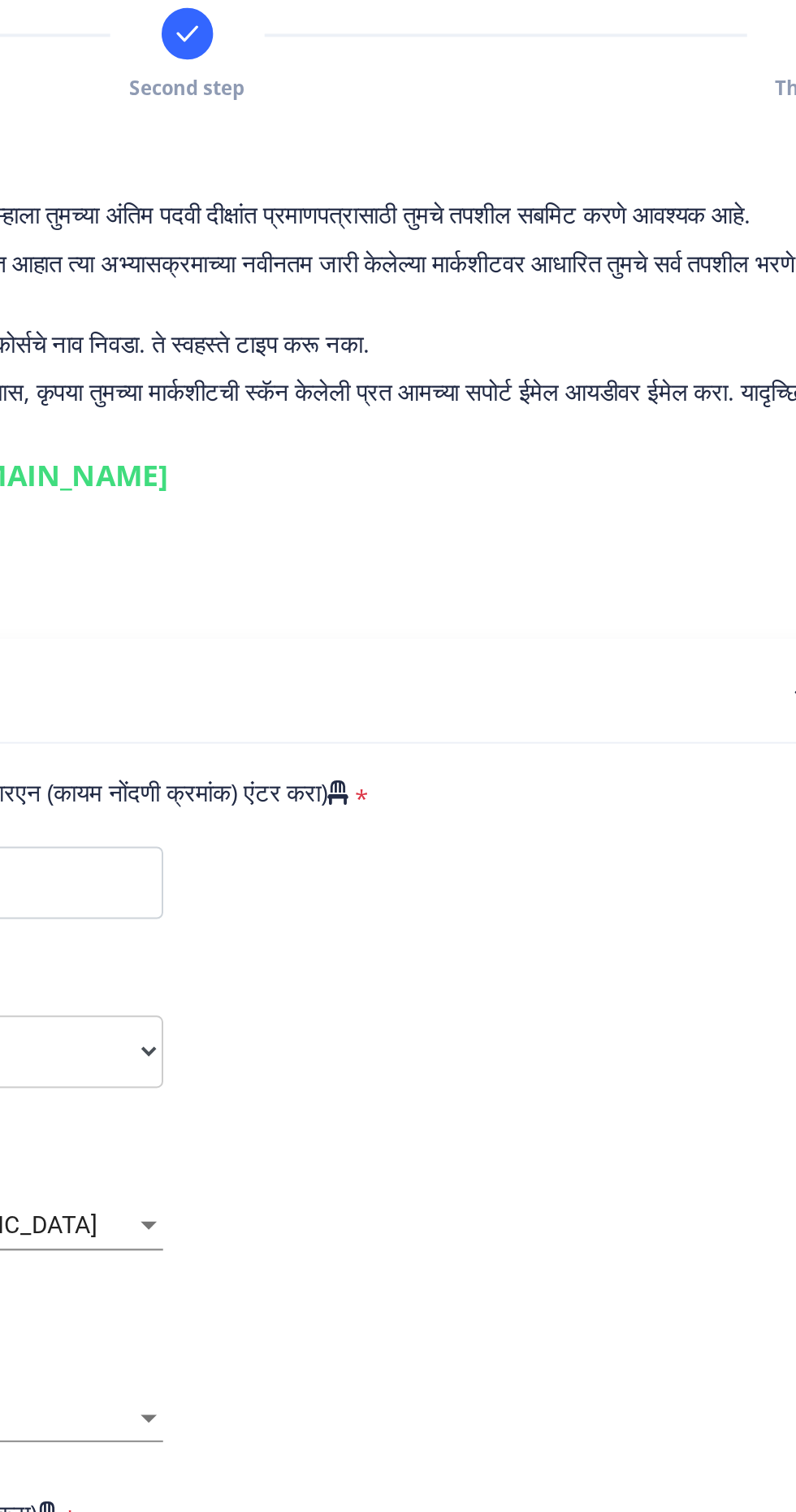
type input "2013032500208631"
select select "External"
select select "2017"
select select "March"
select select "Grade B"
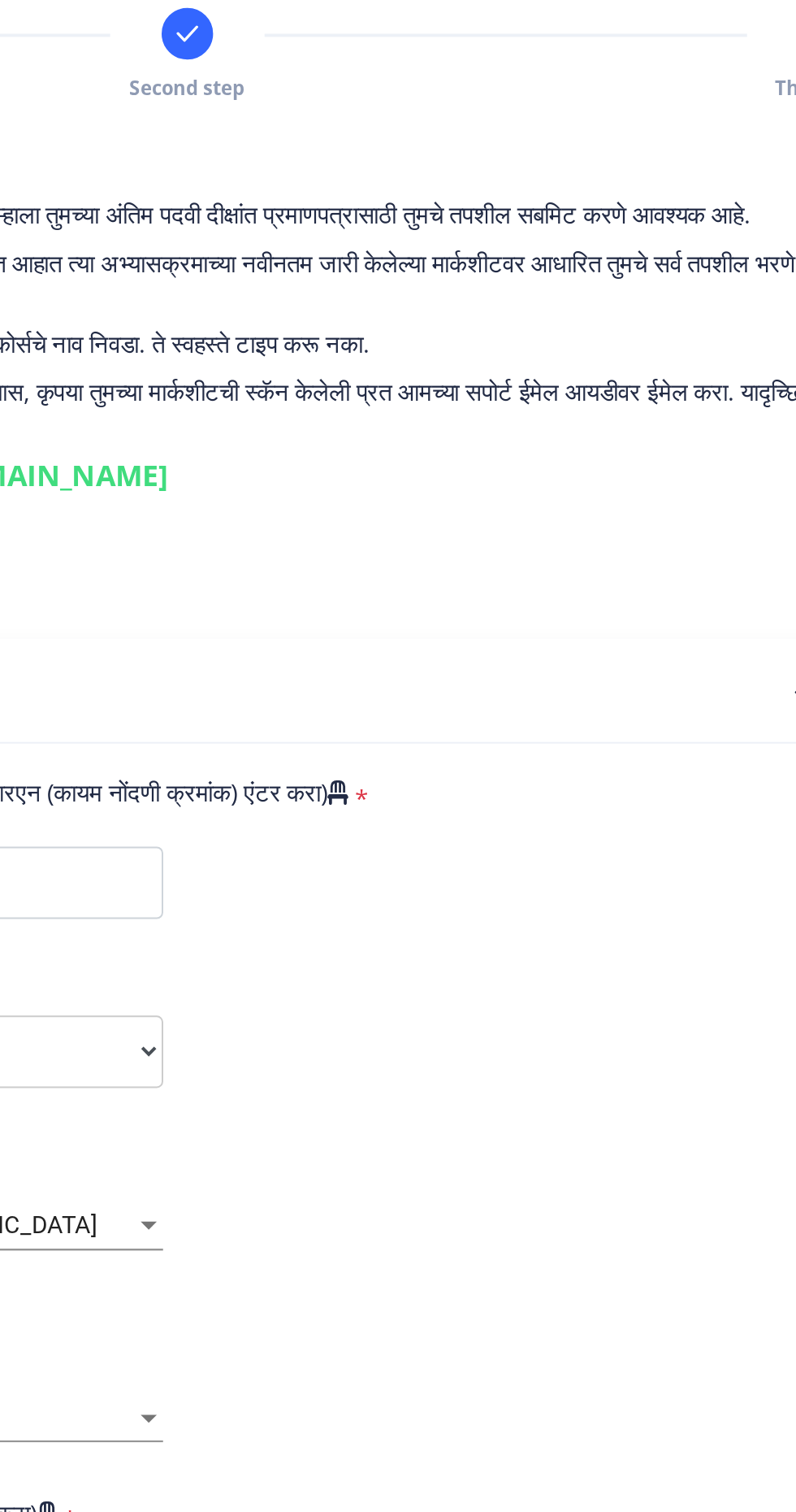
type input "195739"
select select
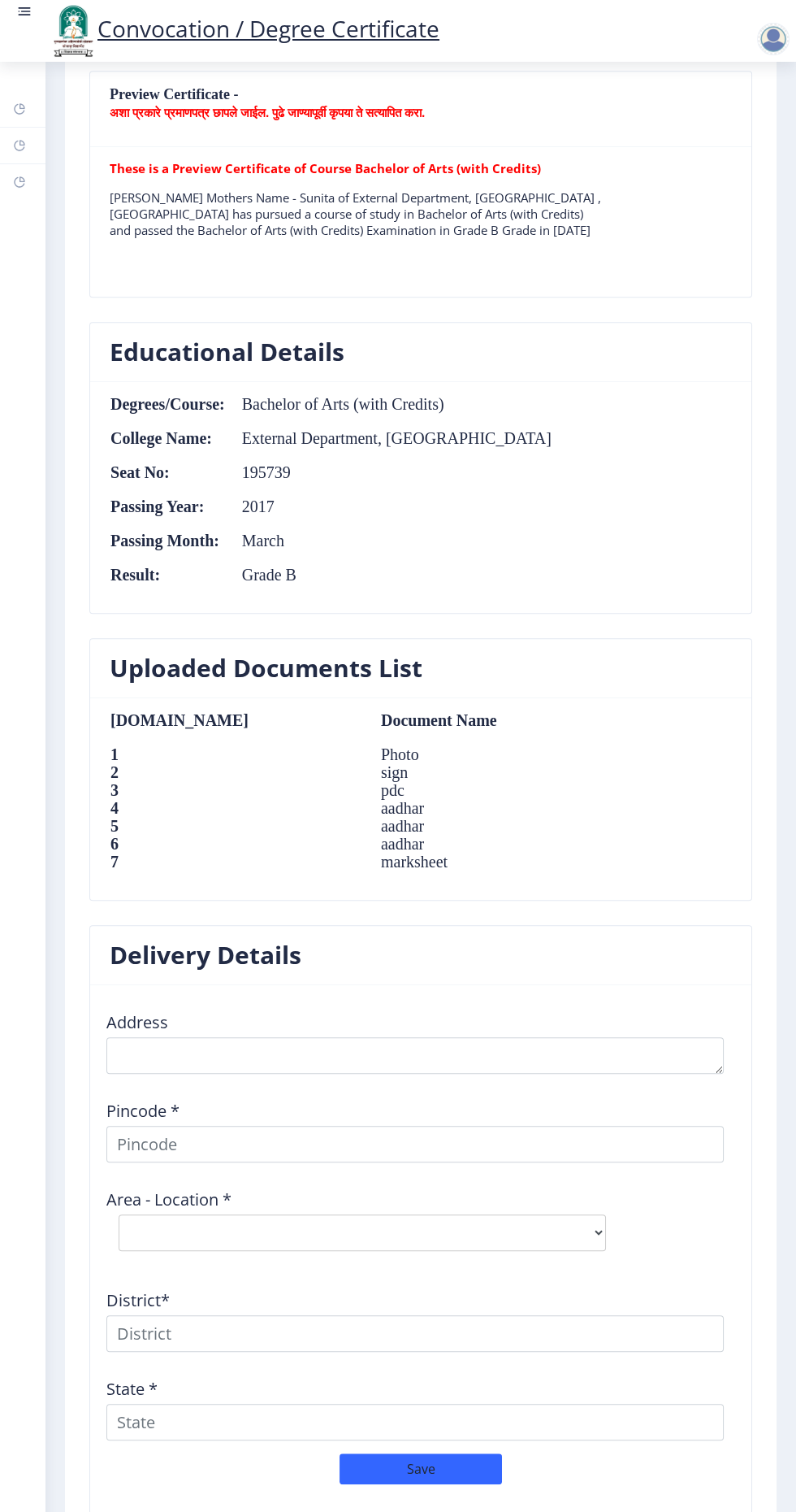
scroll to position [1211, 0]
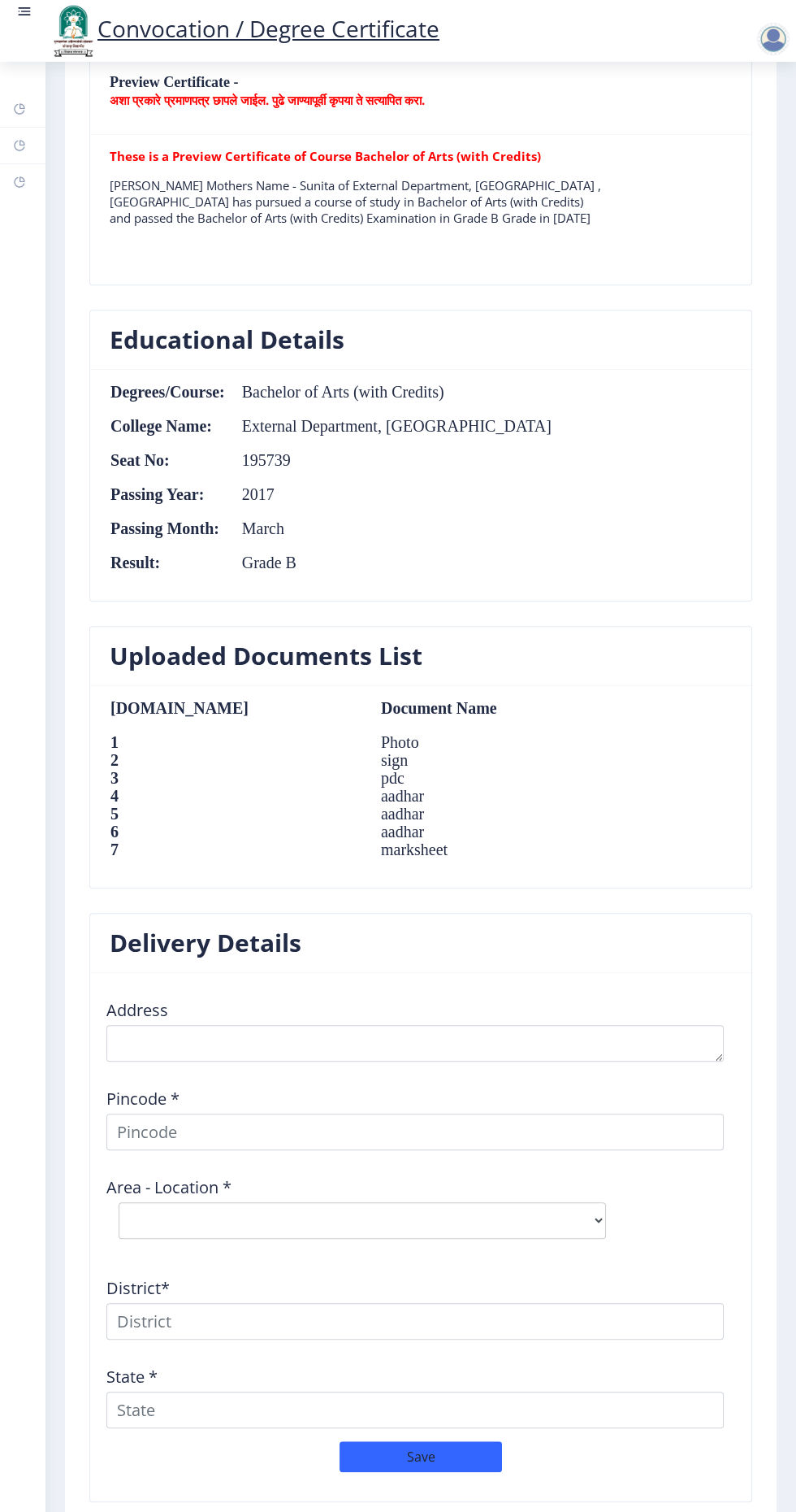
click at [365, 844] on td "marksheet" at bounding box center [485, 850] width 243 height 18
click at [365, 850] on td "marksheet" at bounding box center [485, 850] width 243 height 18
click at [174, 1037] on textarea at bounding box center [415, 1043] width 618 height 37
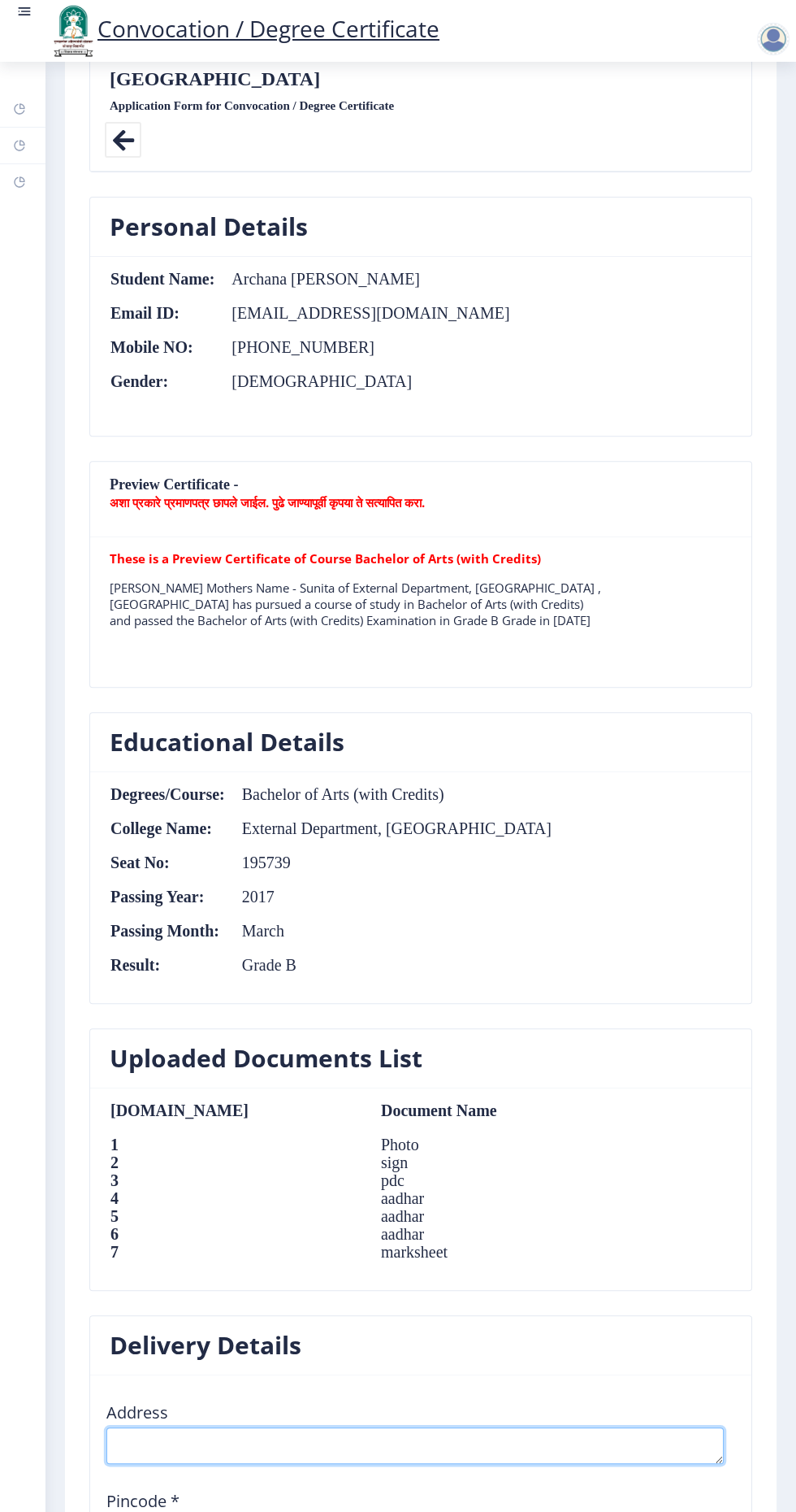
scroll to position [0, 0]
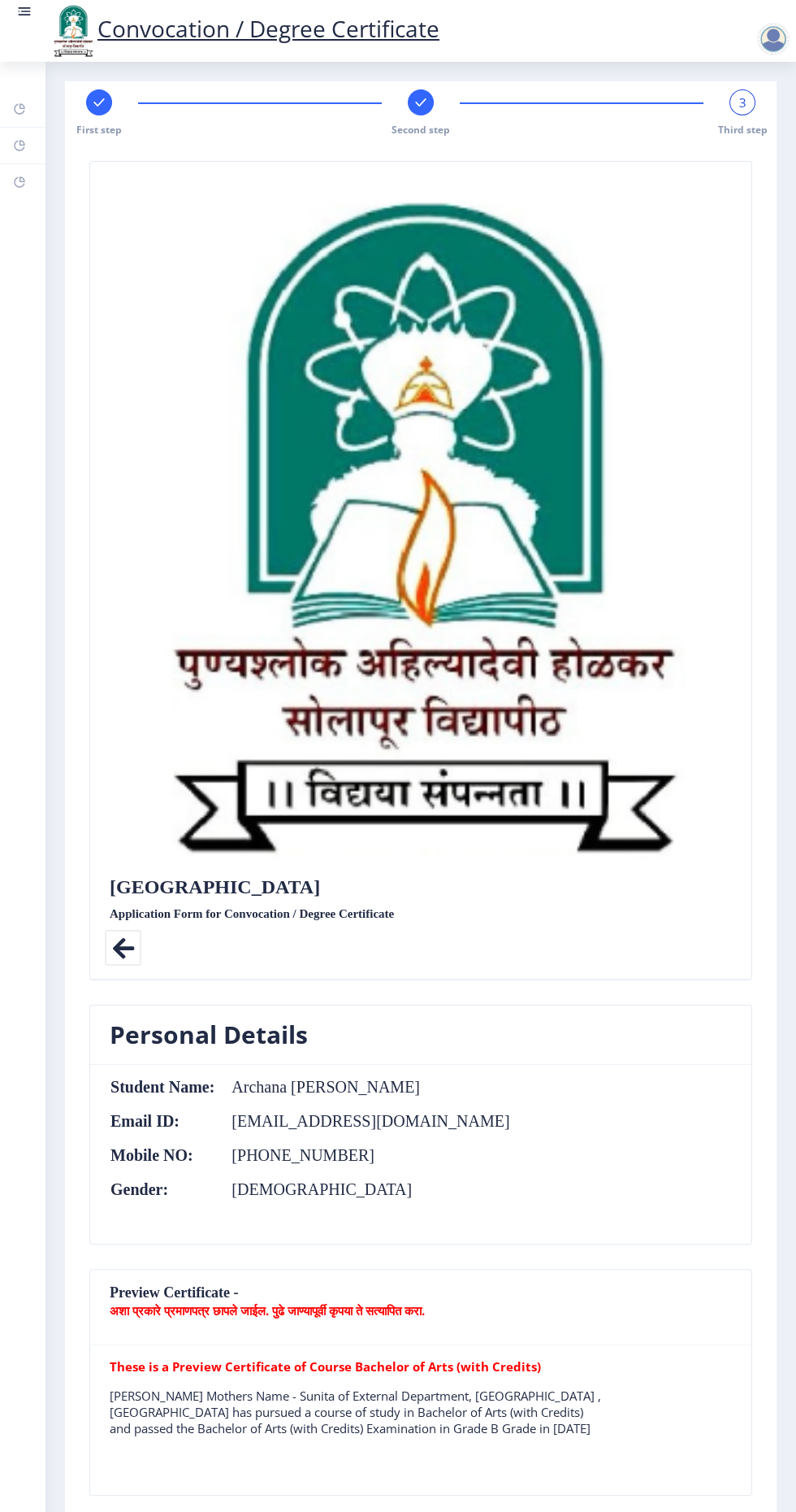
click at [437, 125] on span "Second step" at bounding box center [421, 130] width 58 height 14
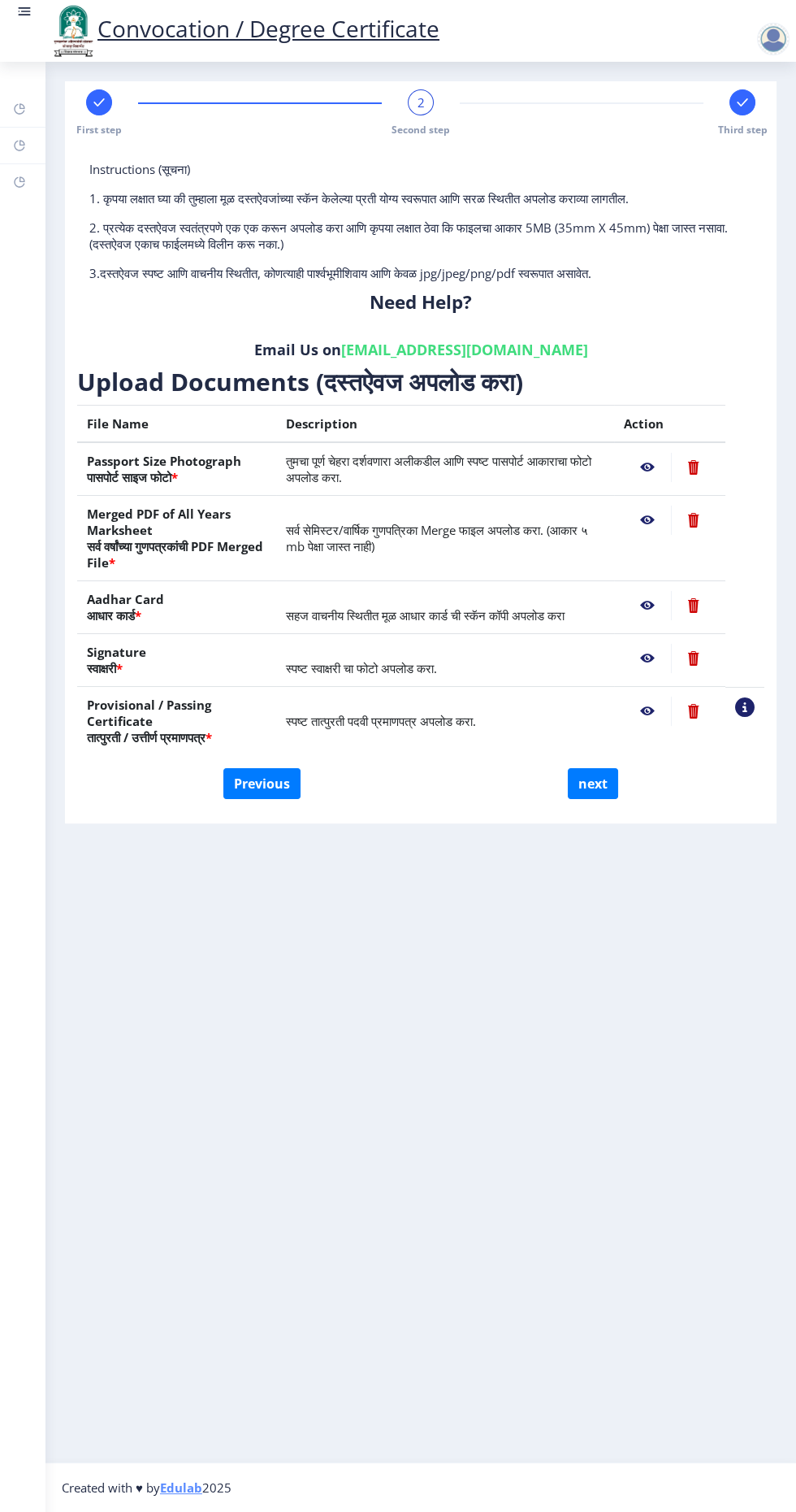
click at [694, 519] on nb-action at bounding box center [694, 520] width 45 height 29
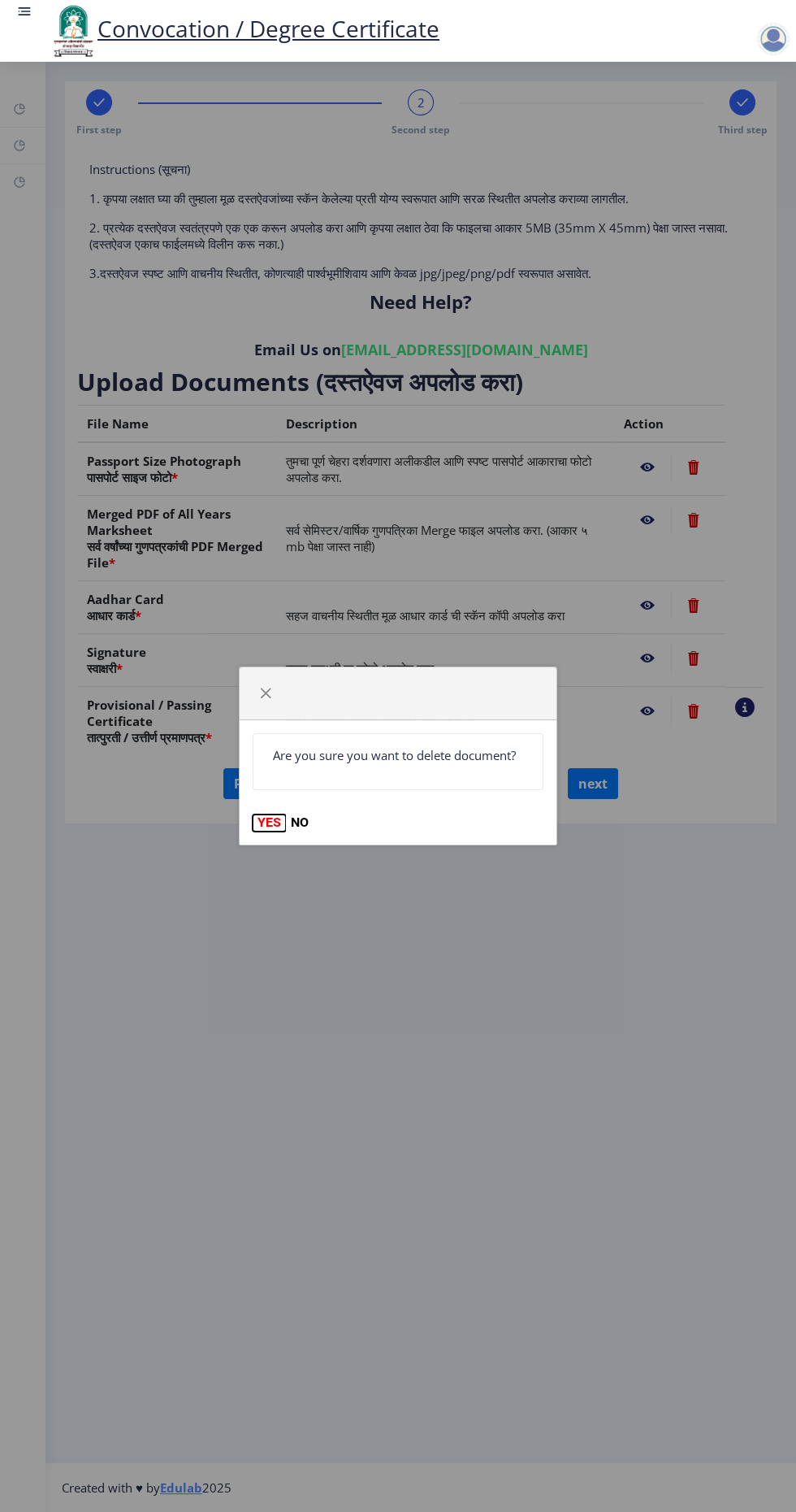
click at [269, 825] on button "YES" at bounding box center [269, 822] width 33 height 16
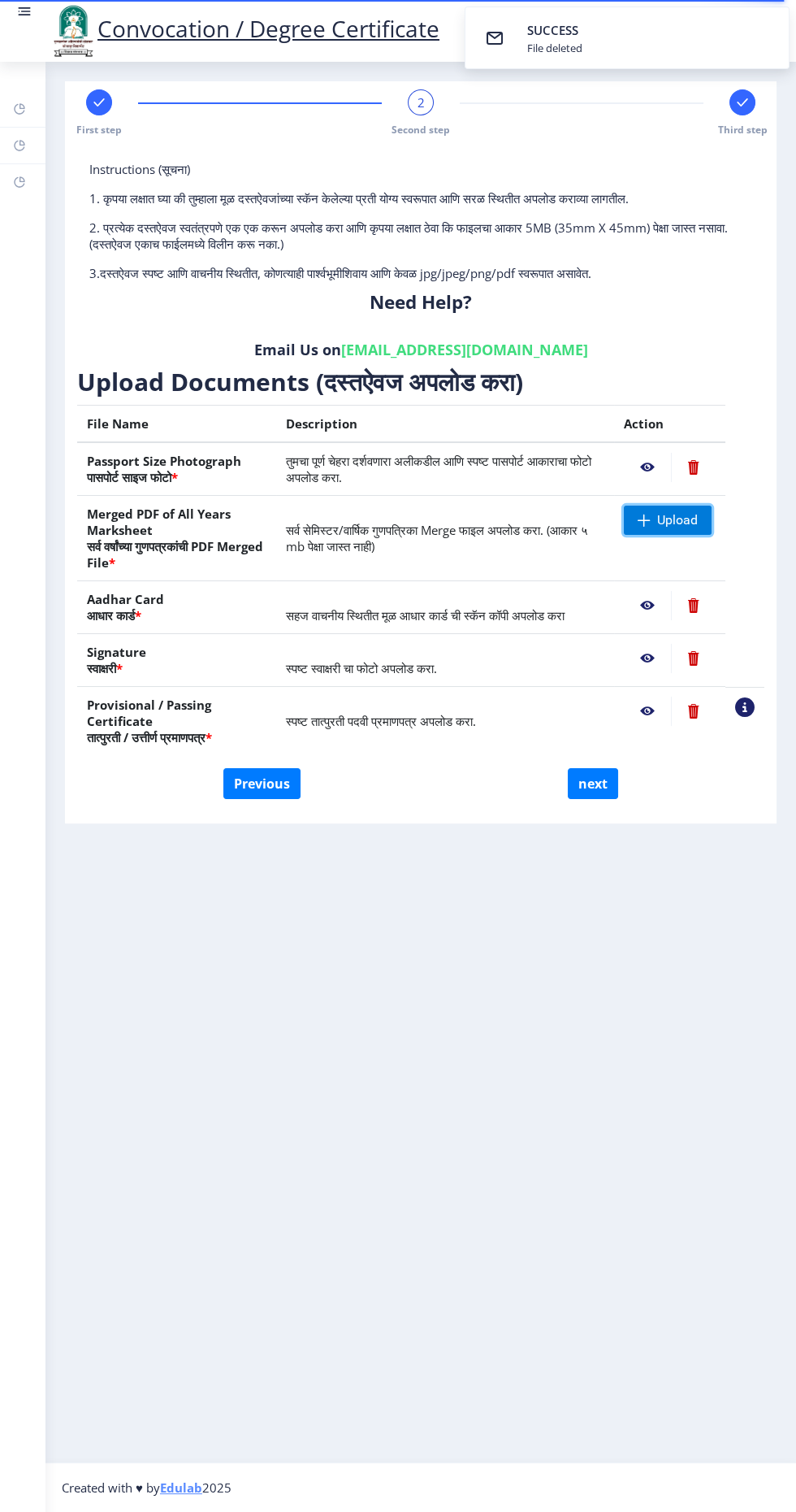
click at [688, 526] on span "Upload" at bounding box center [677, 520] width 40 height 16
click at [677, 526] on span "Upload" at bounding box center [677, 520] width 40 height 16
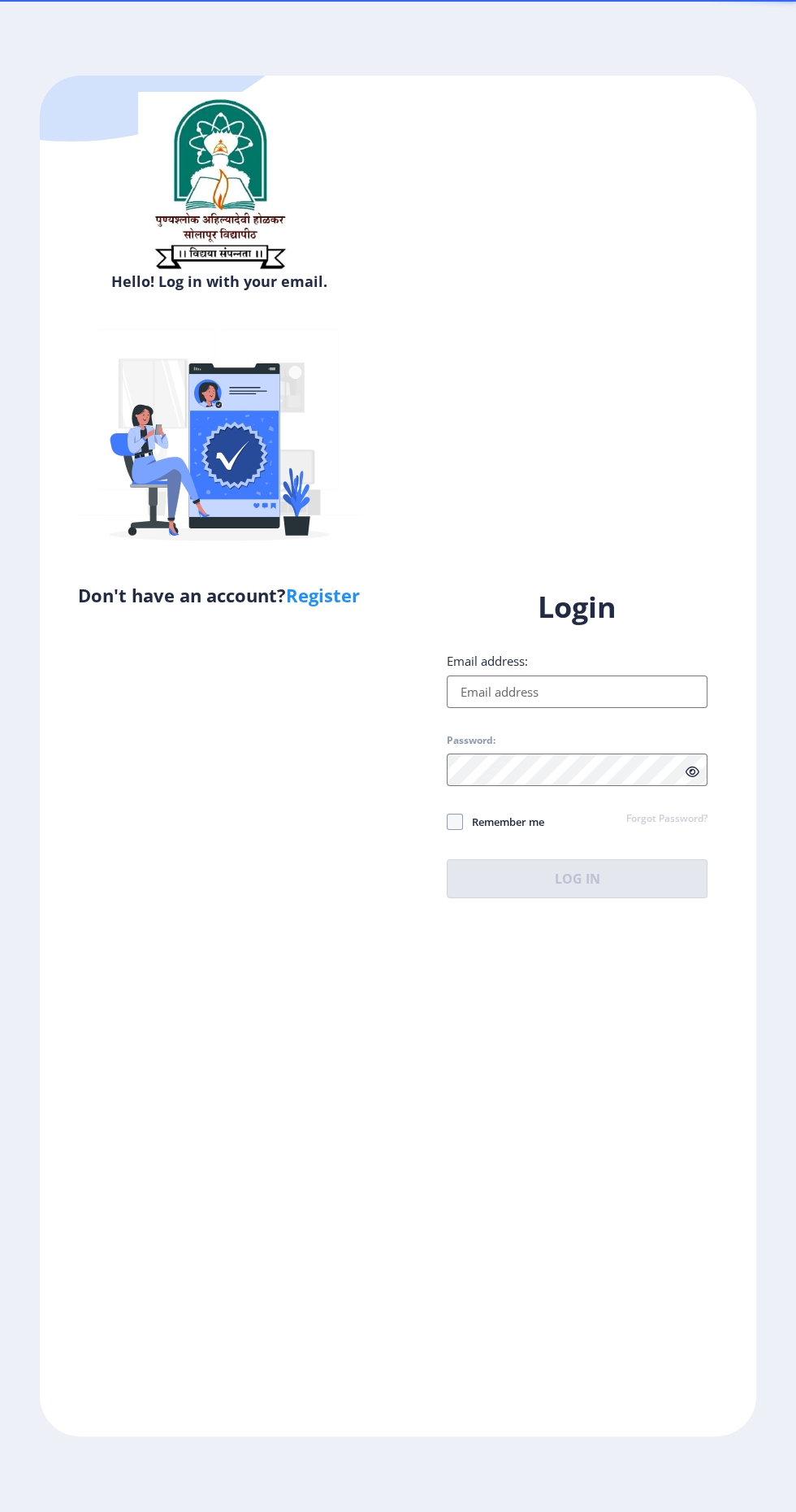
click at [547, 708] on input "Email address:" at bounding box center [577, 692] width 261 height 33
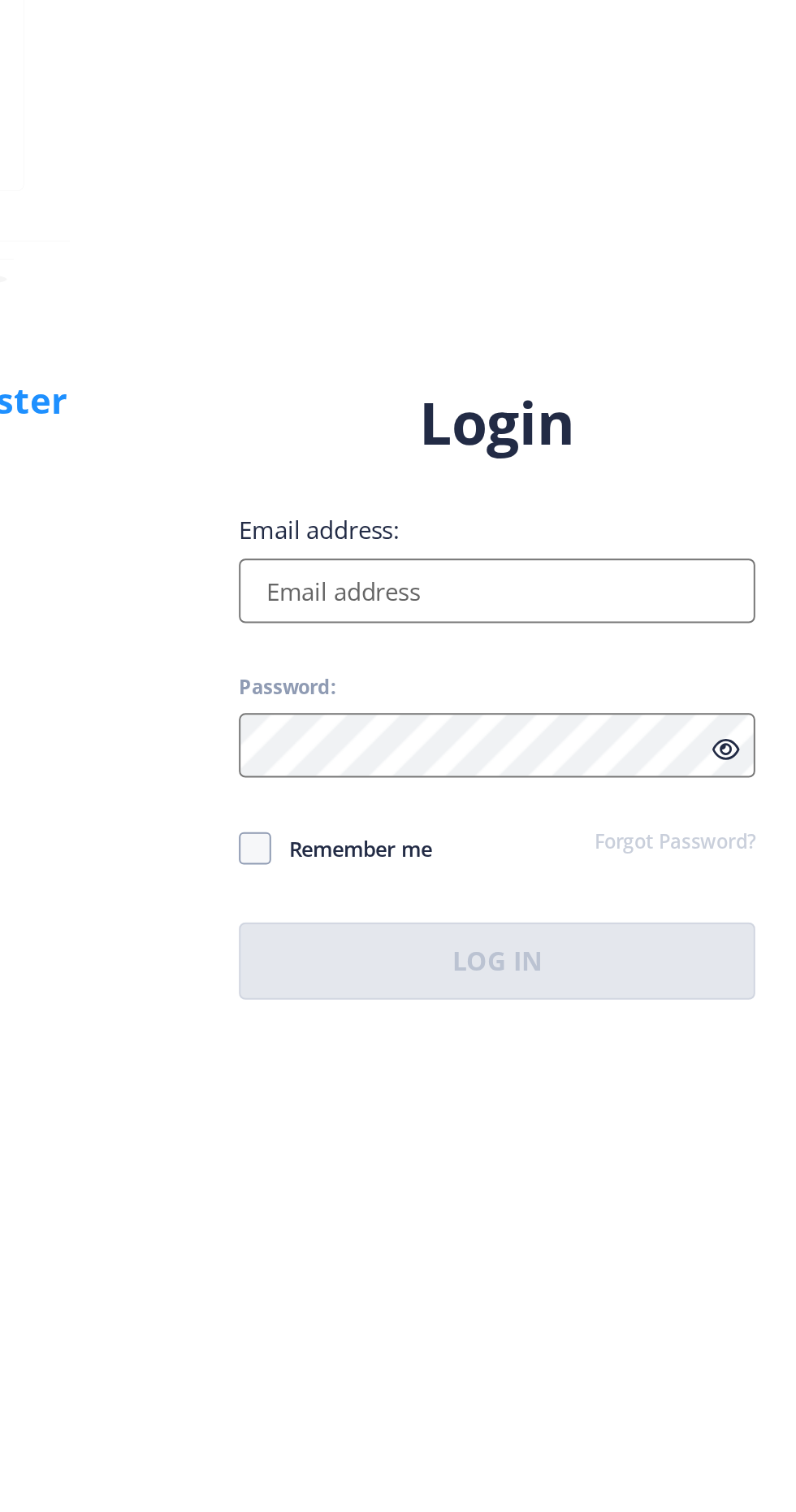
type input "[EMAIL_ADDRESS][DOMAIN_NAME]"
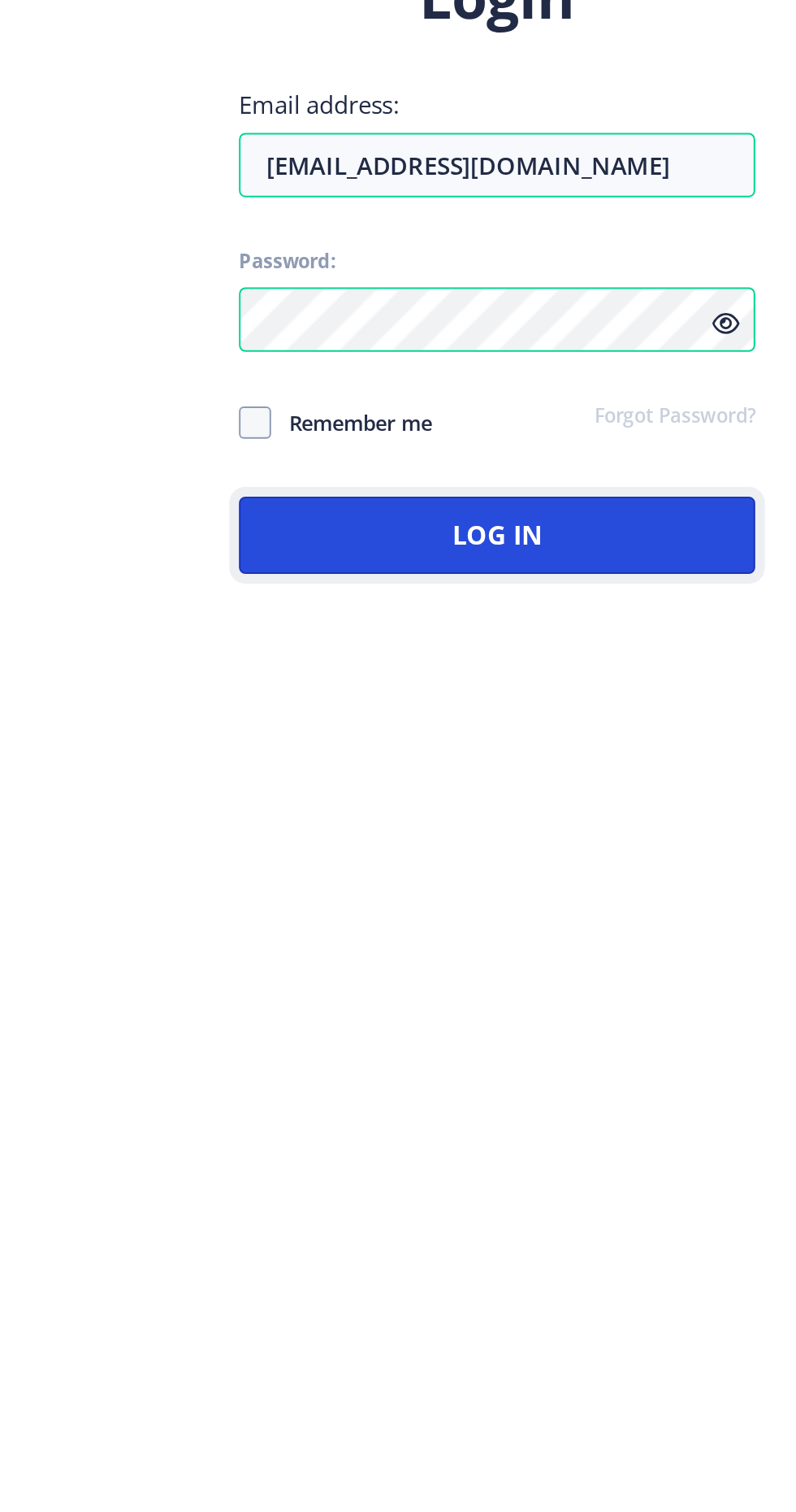
click at [659, 898] on button "Log In" at bounding box center [577, 878] width 261 height 39
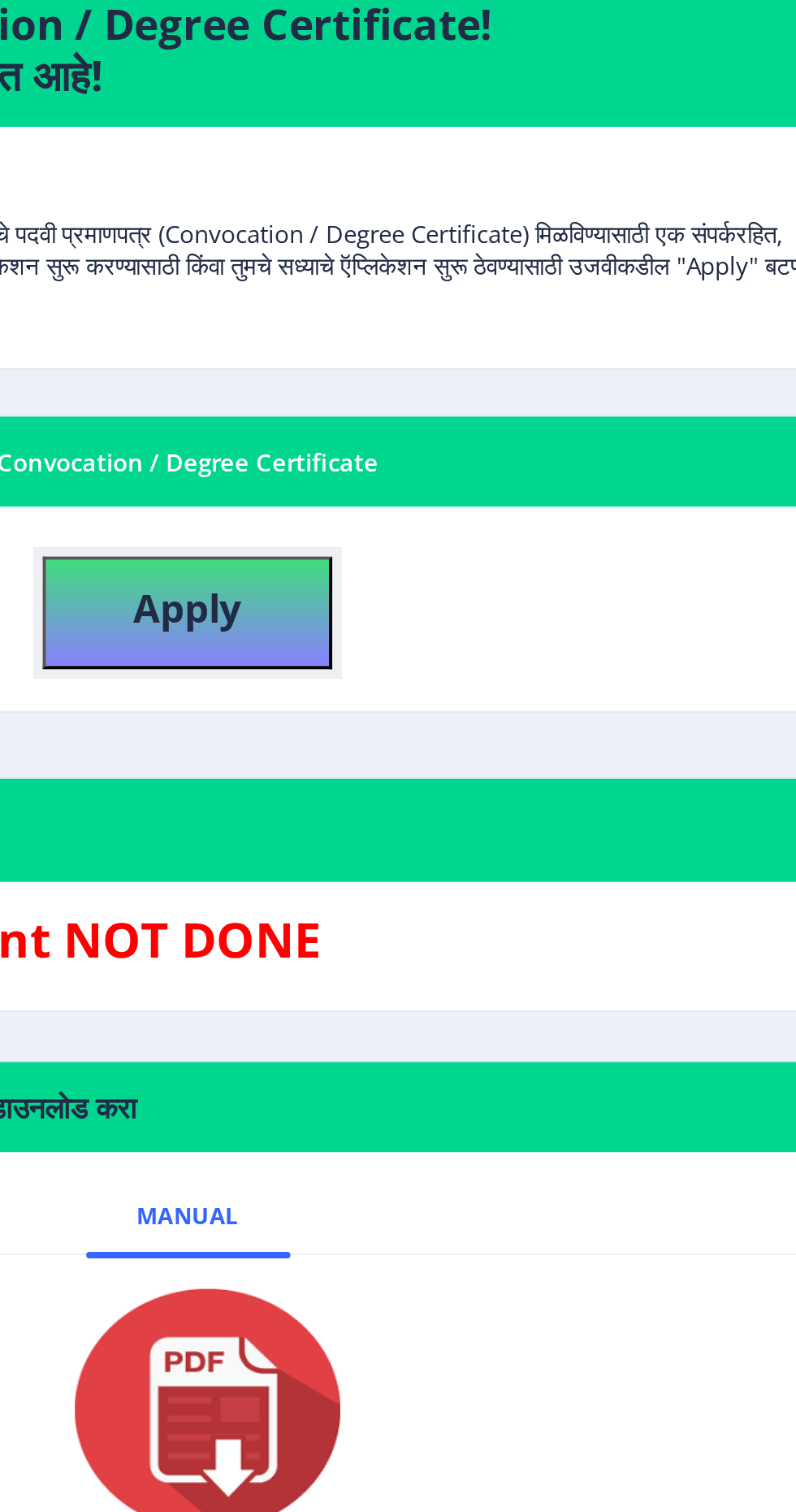
click at [444, 493] on b "Apply" at bounding box center [421, 487] width 55 height 27
select select
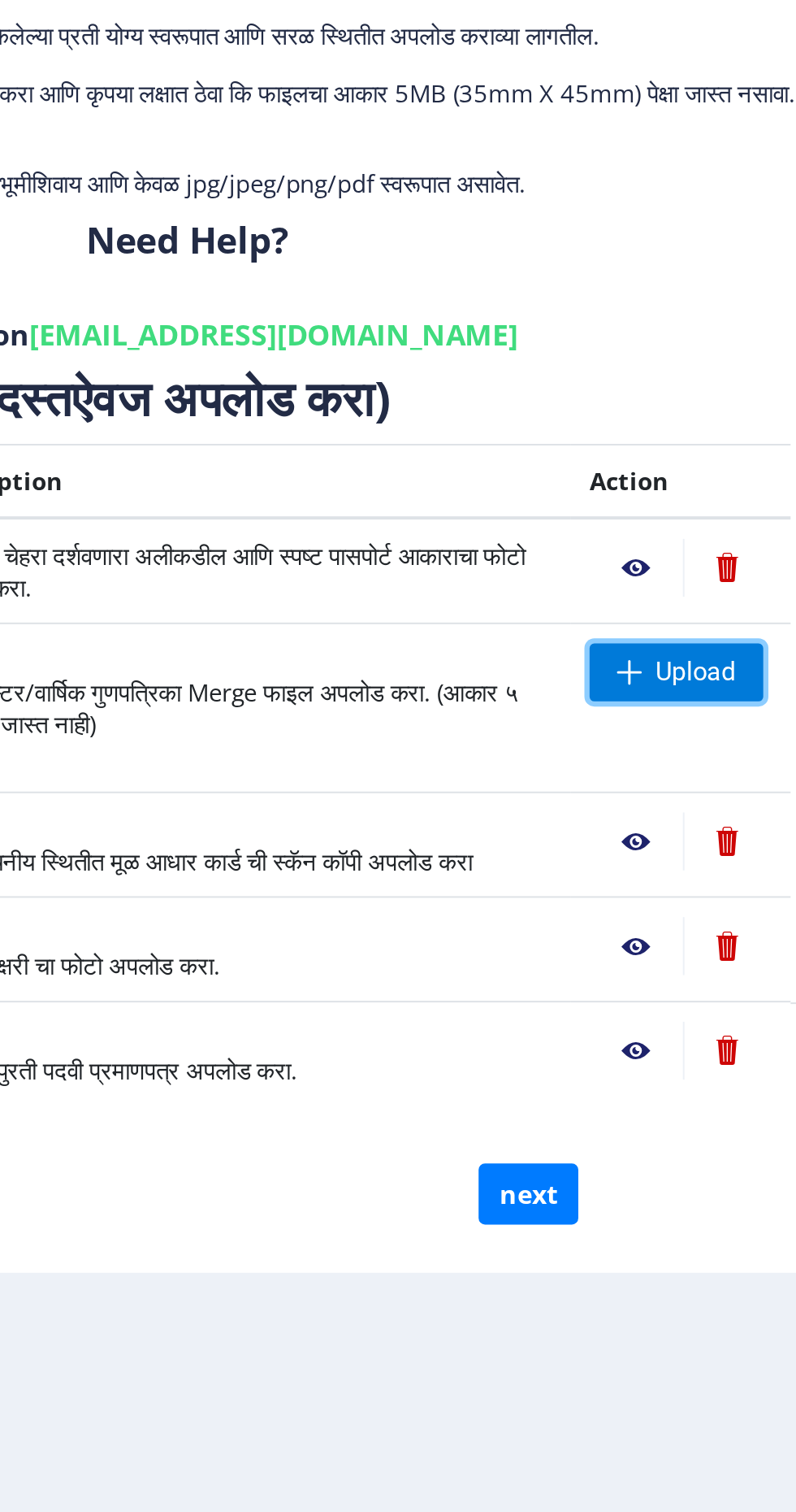
click at [678, 517] on span "Upload" at bounding box center [677, 520] width 40 height 16
